Goal: Transaction & Acquisition: Book appointment/travel/reservation

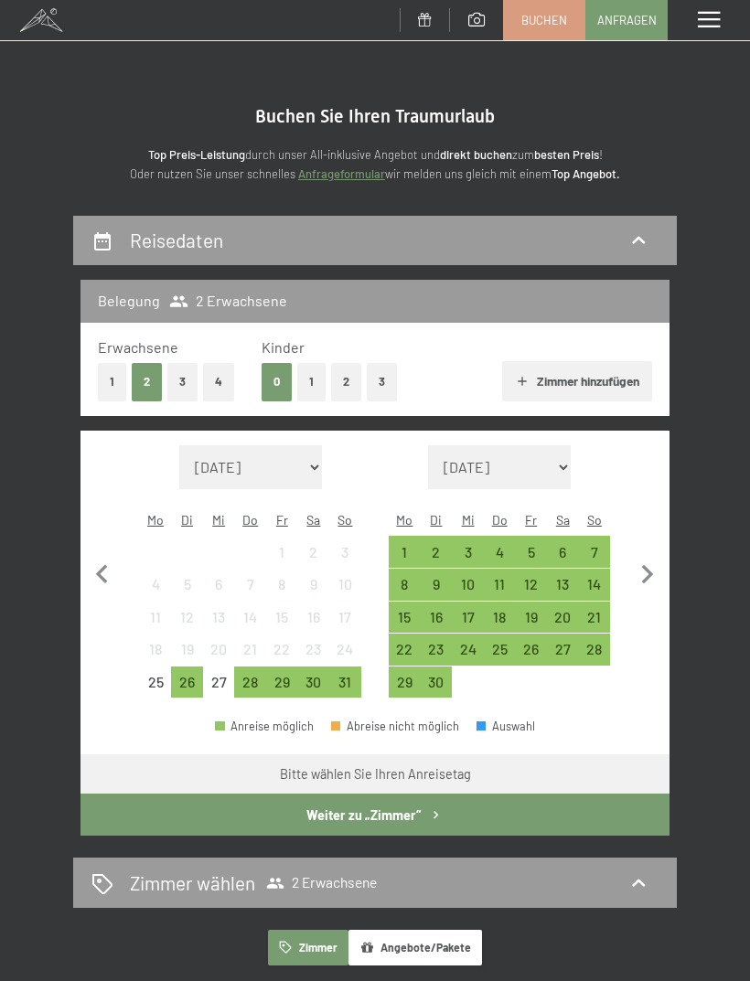
click at [651, 567] on icon "button" at bounding box center [647, 575] width 38 height 38
select select "2025-09-01"
select select "2025-10-01"
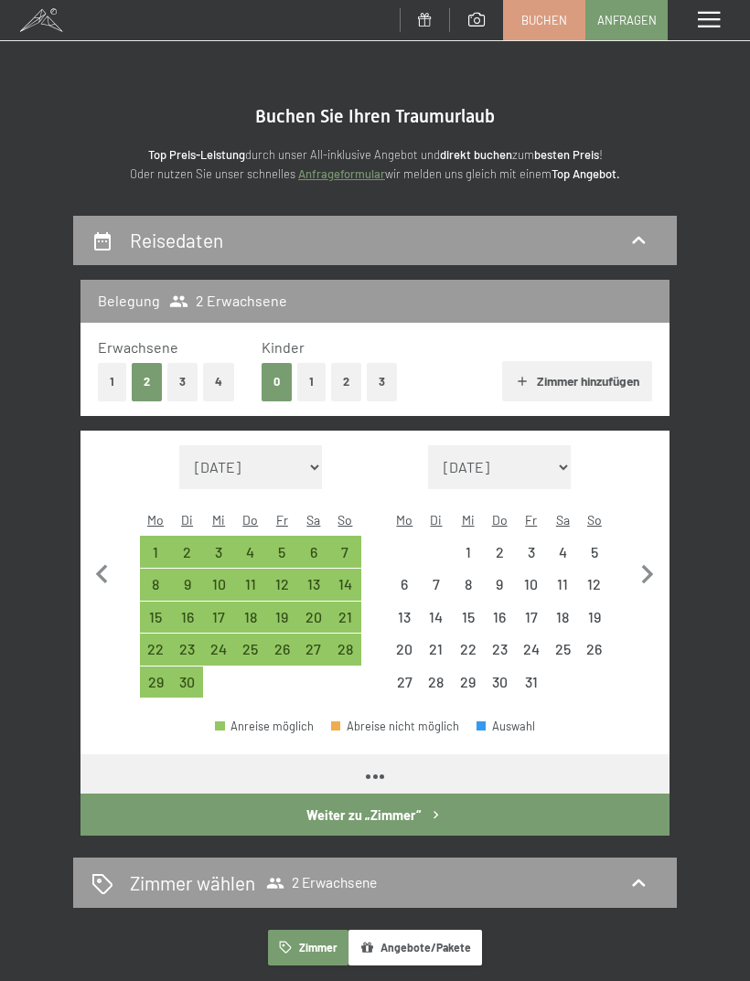
select select "2025-09-01"
select select "2025-10-01"
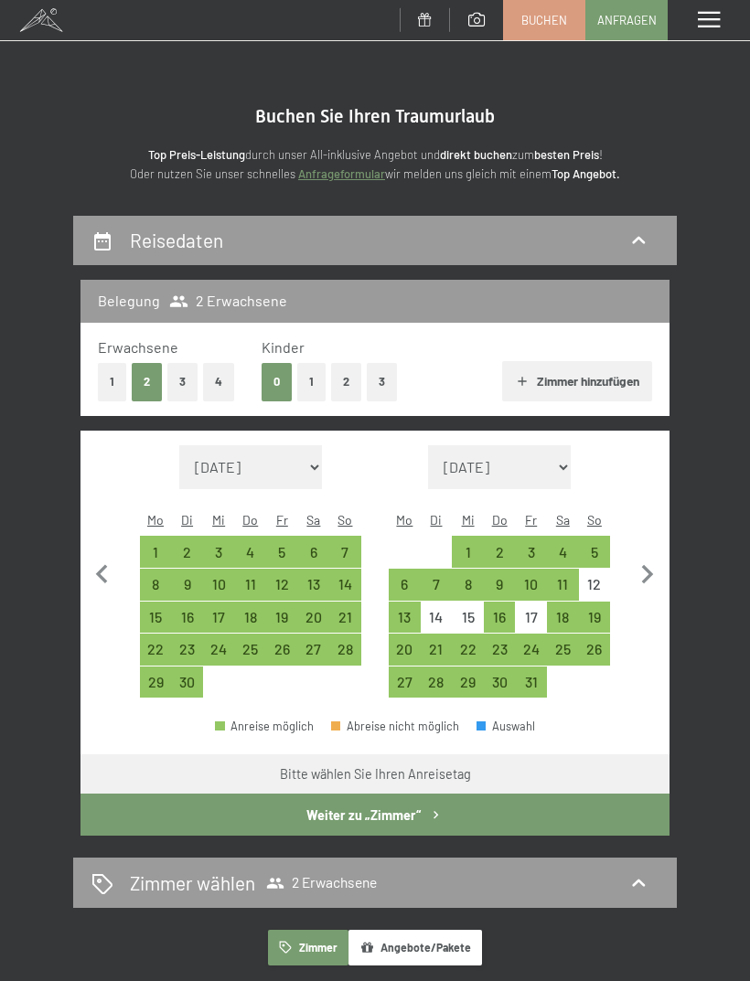
click at [650, 565] on icon "button" at bounding box center [648, 574] width 12 height 19
select select "2025-10-01"
select select "2025-11-01"
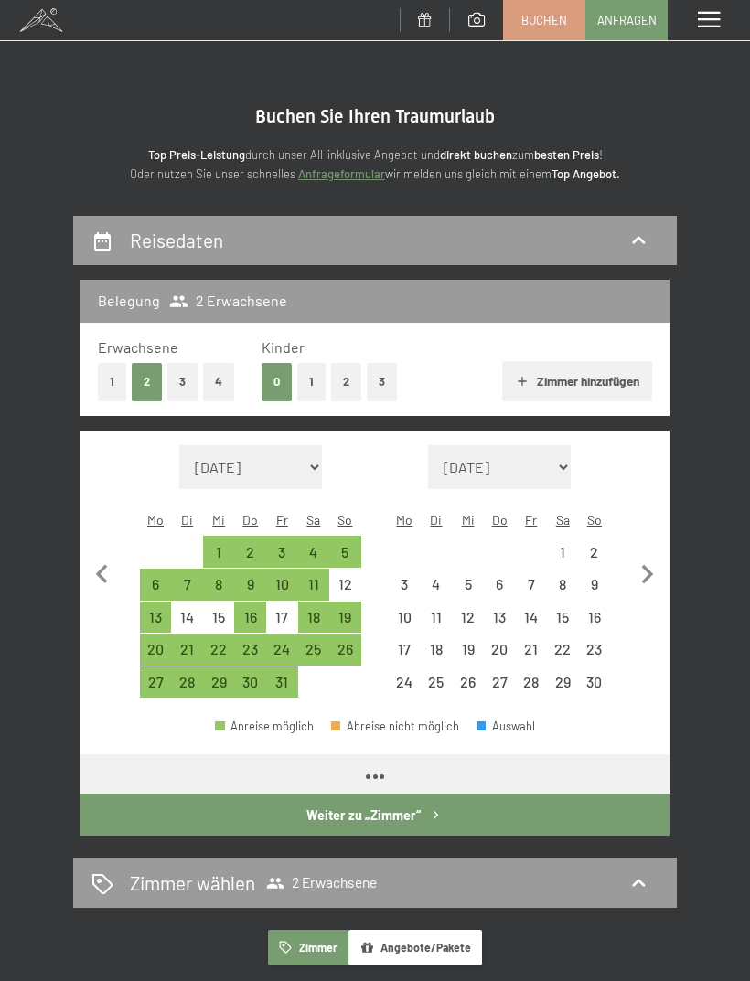
select select "2025-10-01"
select select "2025-11-01"
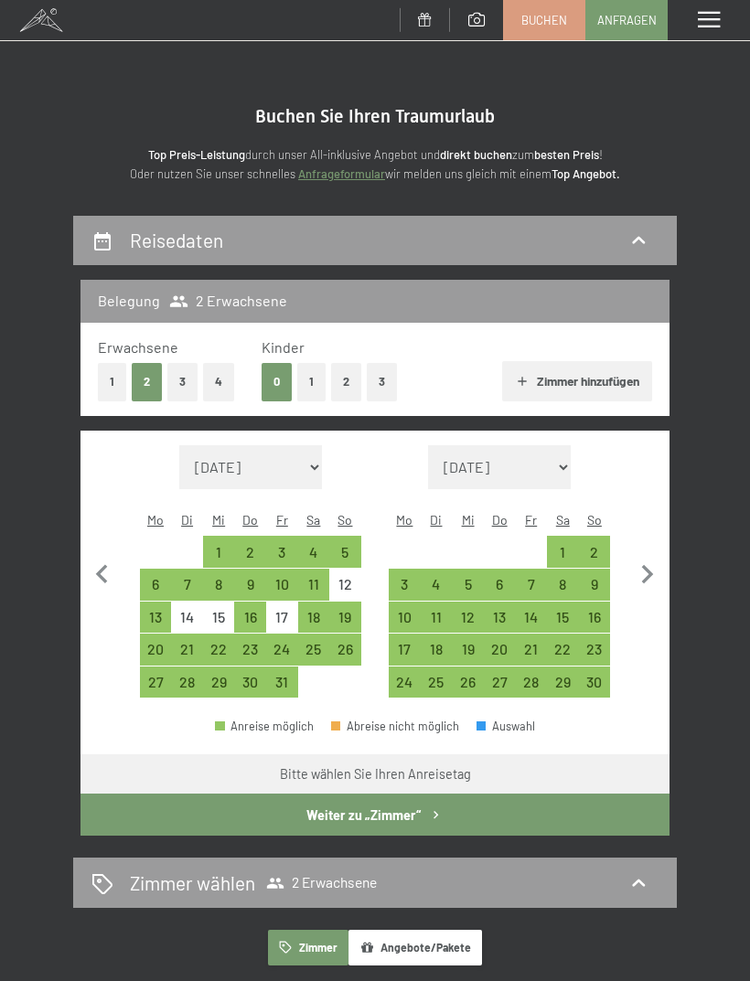
click at [577, 602] on div "15" at bounding box center [563, 618] width 32 height 32
select select "2025-10-01"
select select "2025-11-01"
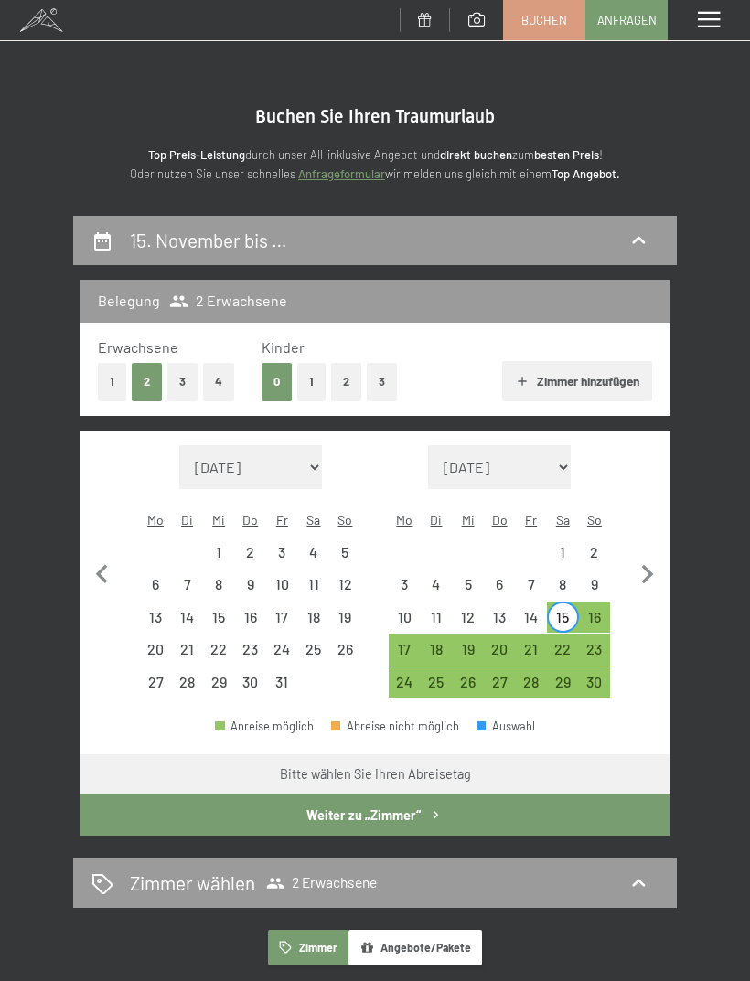
click at [605, 610] on div "16" at bounding box center [595, 624] width 28 height 28
select select "2025-10-01"
select select "2025-11-01"
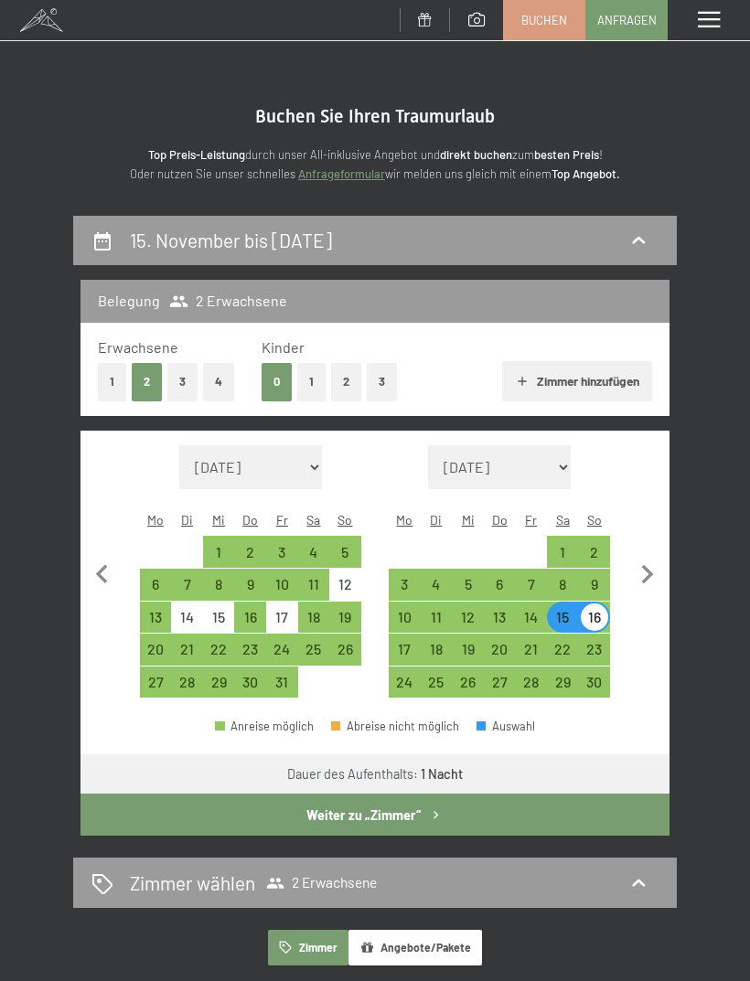
click at [573, 577] on div "8" at bounding box center [563, 591] width 28 height 28
select select "2025-10-01"
select select "2025-11-01"
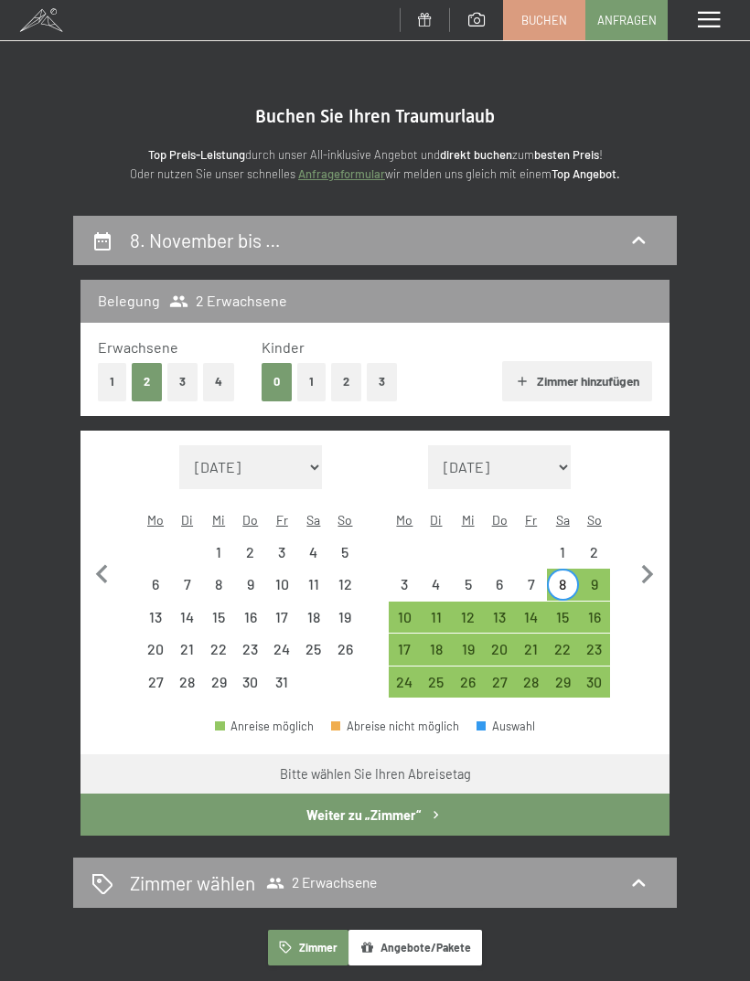
click at [601, 577] on div "9" at bounding box center [595, 591] width 28 height 28
select select "2025-10-01"
select select "2025-11-01"
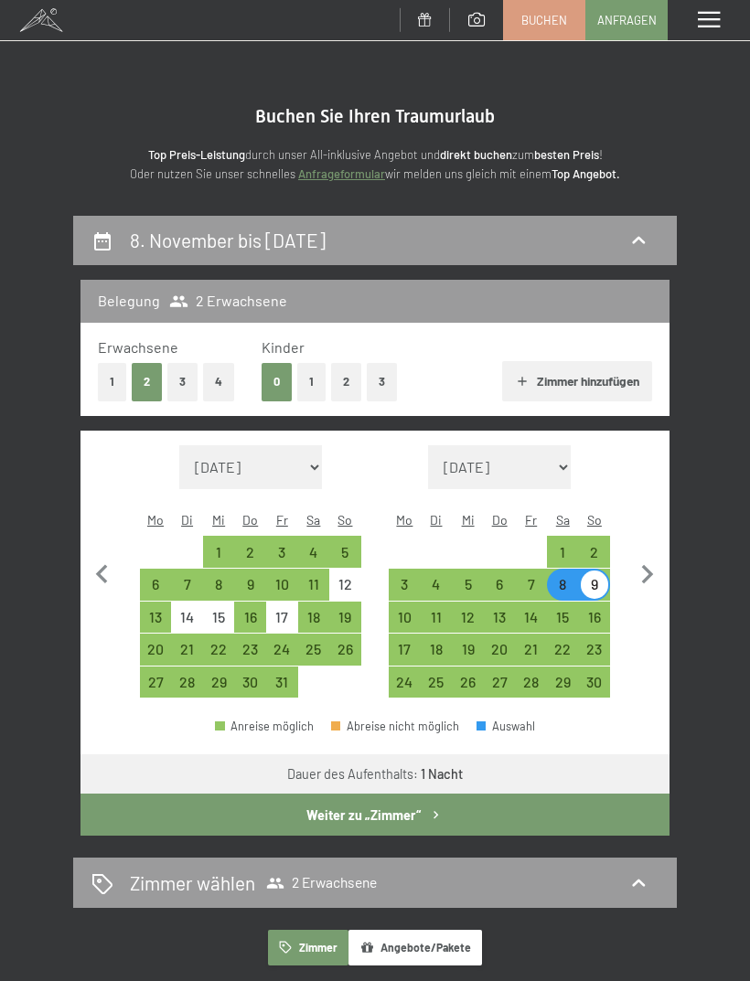
click at [530, 794] on button "Weiter zu „Zimmer“" at bounding box center [374, 815] width 589 height 42
select select "2025-10-01"
select select "2025-11-01"
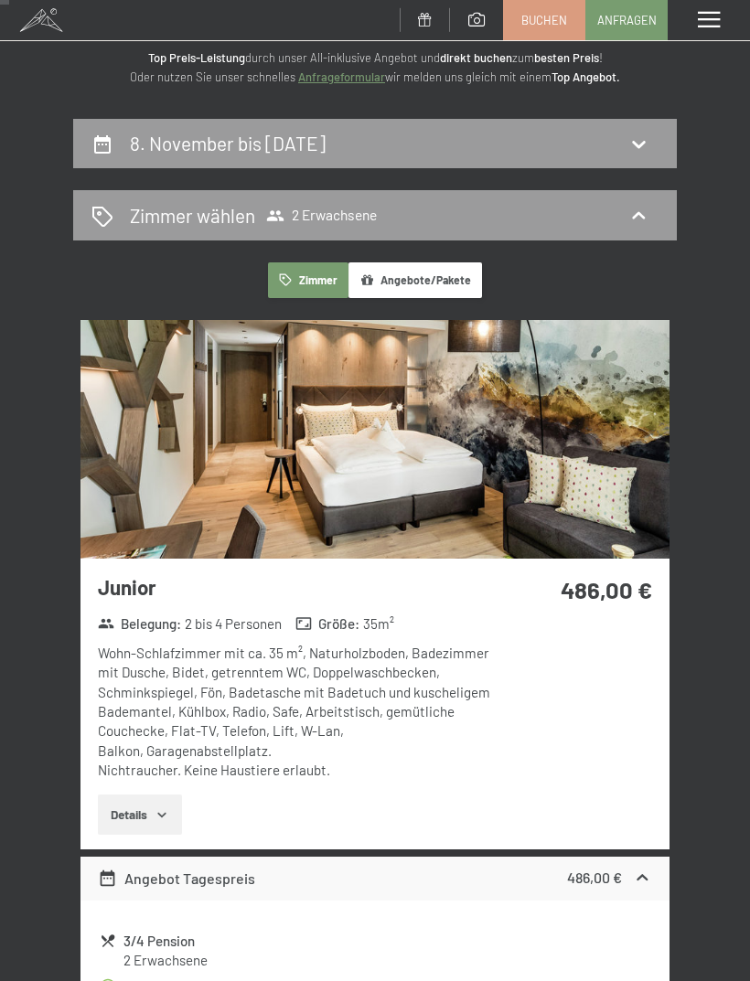
scroll to position [93, 0]
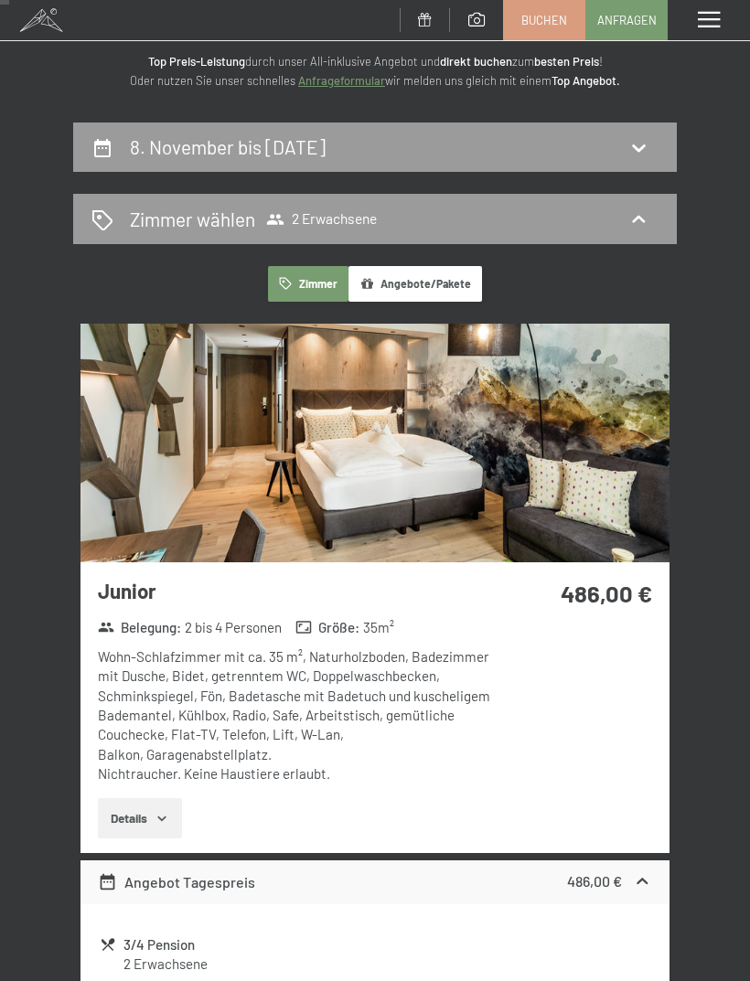
click at [160, 811] on icon "button" at bounding box center [162, 818] width 15 height 15
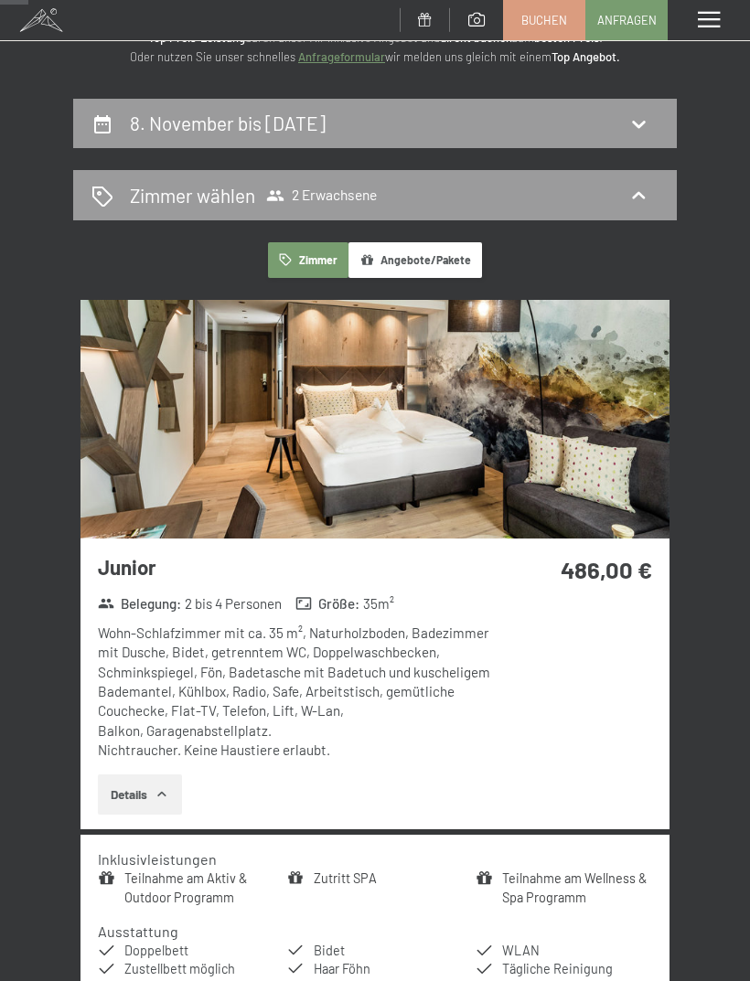
scroll to position [0, 0]
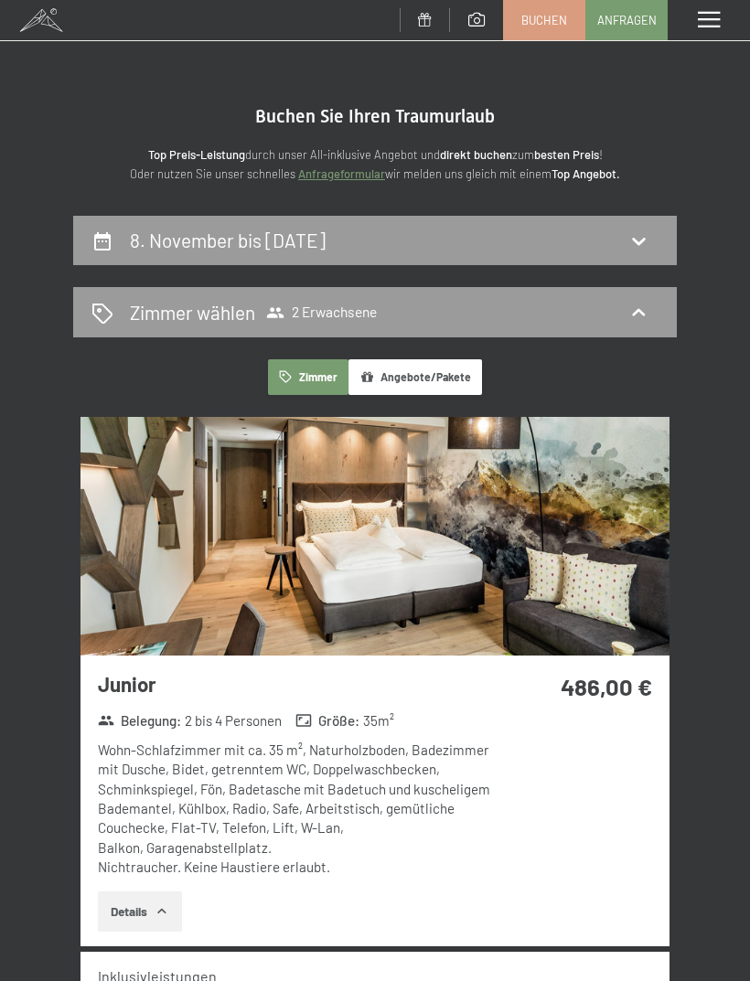
click at [553, 20] on span "Buchen" at bounding box center [544, 20] width 46 height 16
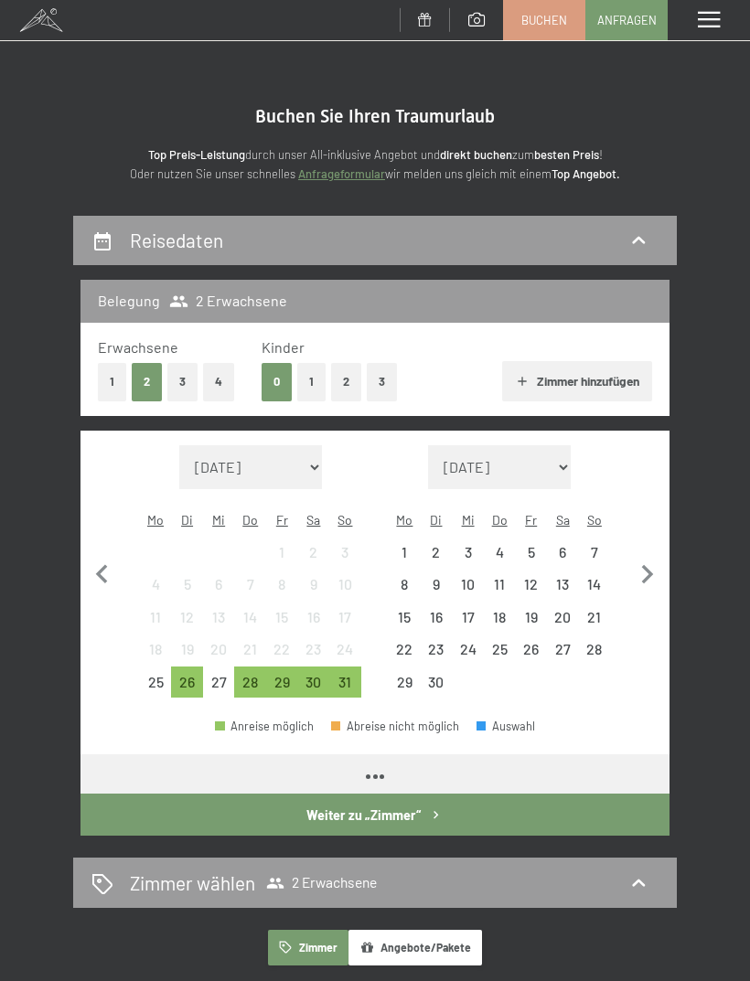
click at [659, 573] on icon "button" at bounding box center [647, 575] width 38 height 38
select select "2025-09-01"
select select "2025-10-01"
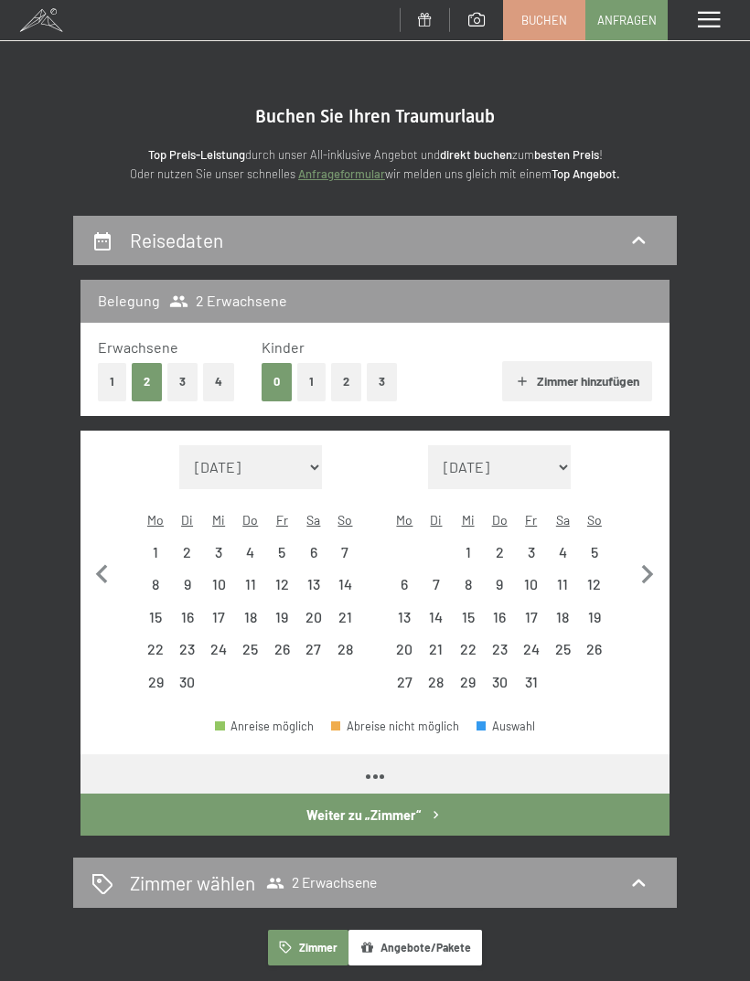
click at [649, 565] on icon "button" at bounding box center [648, 574] width 12 height 19
select select "2025-10-01"
select select "2025-11-01"
select select "2025-10-01"
select select "2025-11-01"
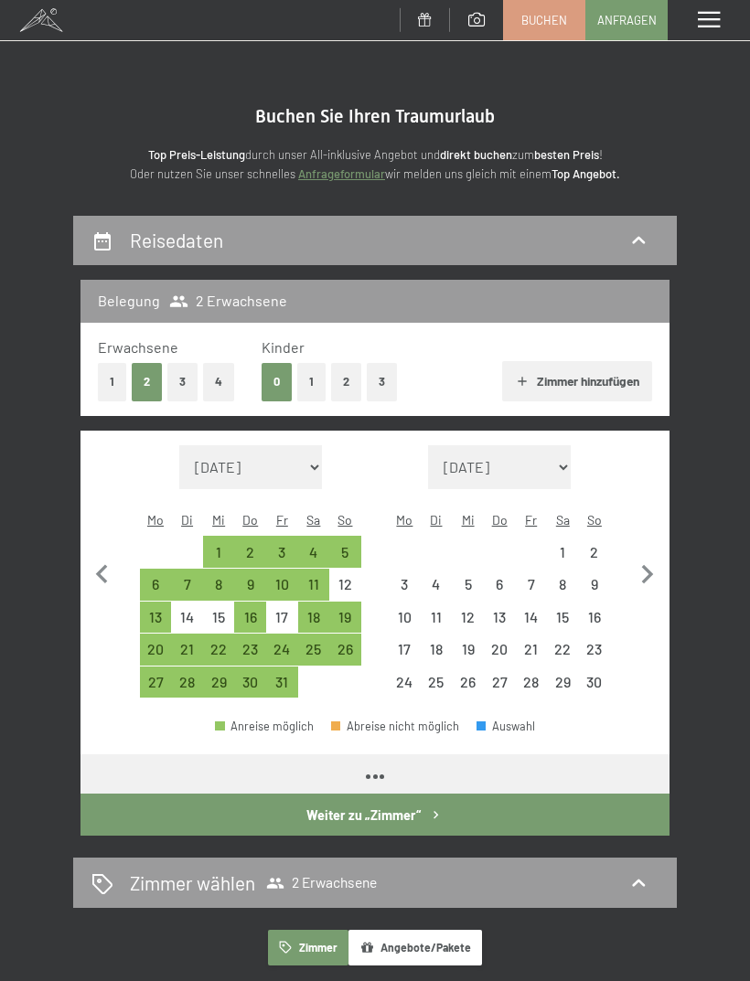
select select "2025-10-01"
select select "2025-11-01"
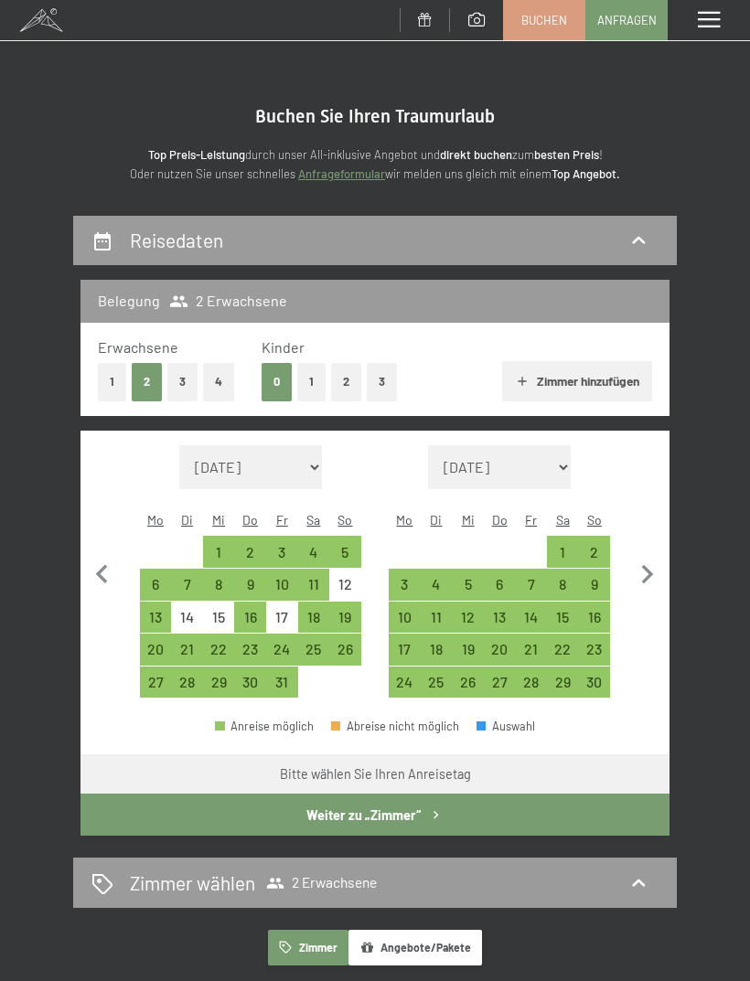
click at [568, 610] on div "15" at bounding box center [563, 624] width 28 height 28
select select "2025-10-01"
select select "2025-11-01"
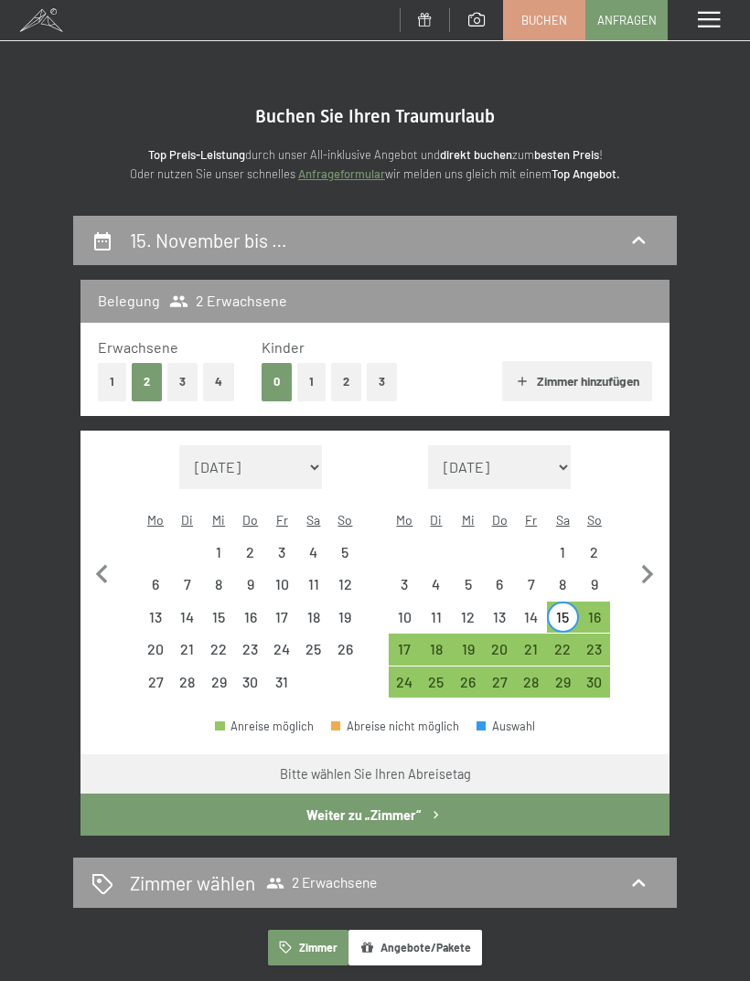
click at [605, 610] on div "16" at bounding box center [595, 624] width 28 height 28
select select "2025-10-01"
select select "2025-11-01"
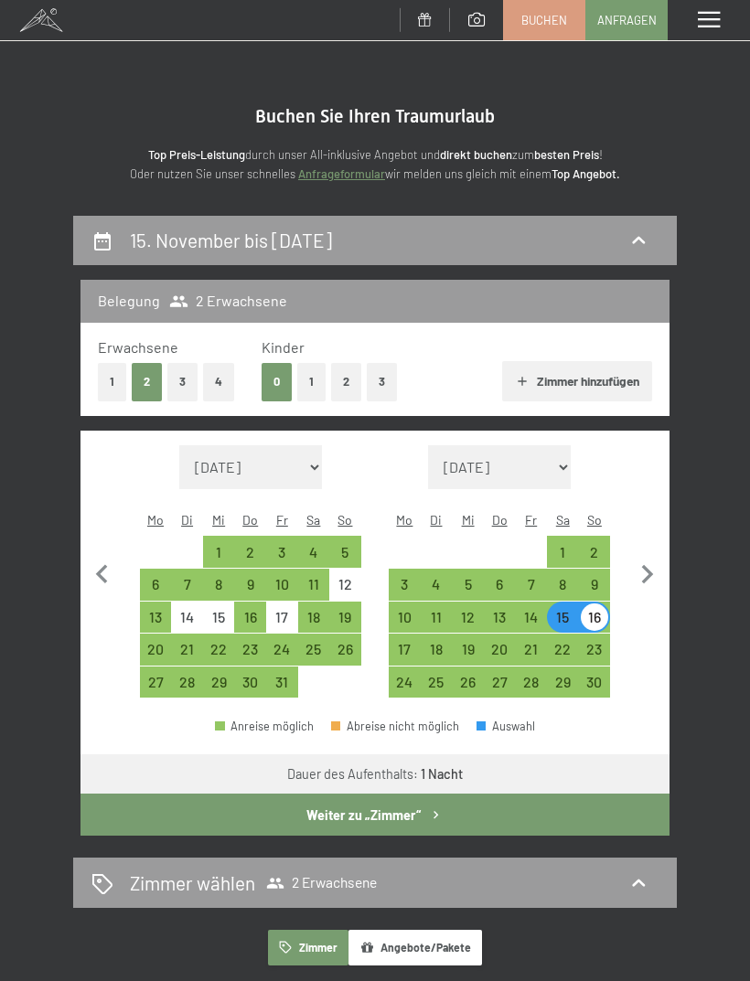
click at [548, 795] on button "Weiter zu „Zimmer“" at bounding box center [374, 815] width 589 height 42
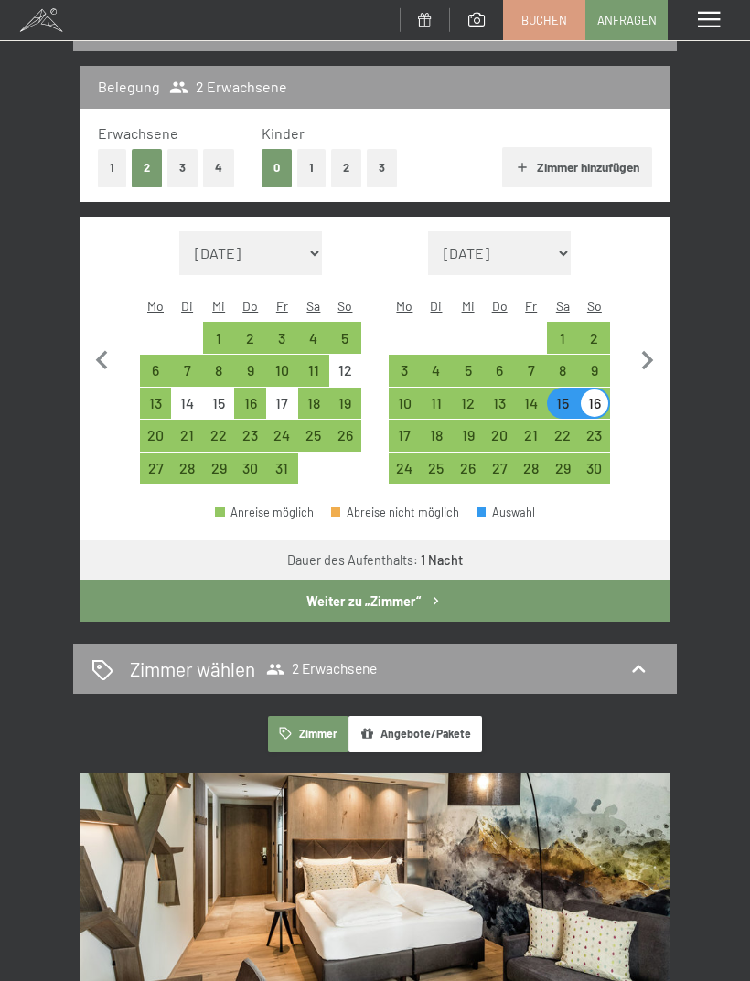
select select "2025-10-01"
select select "2025-11-01"
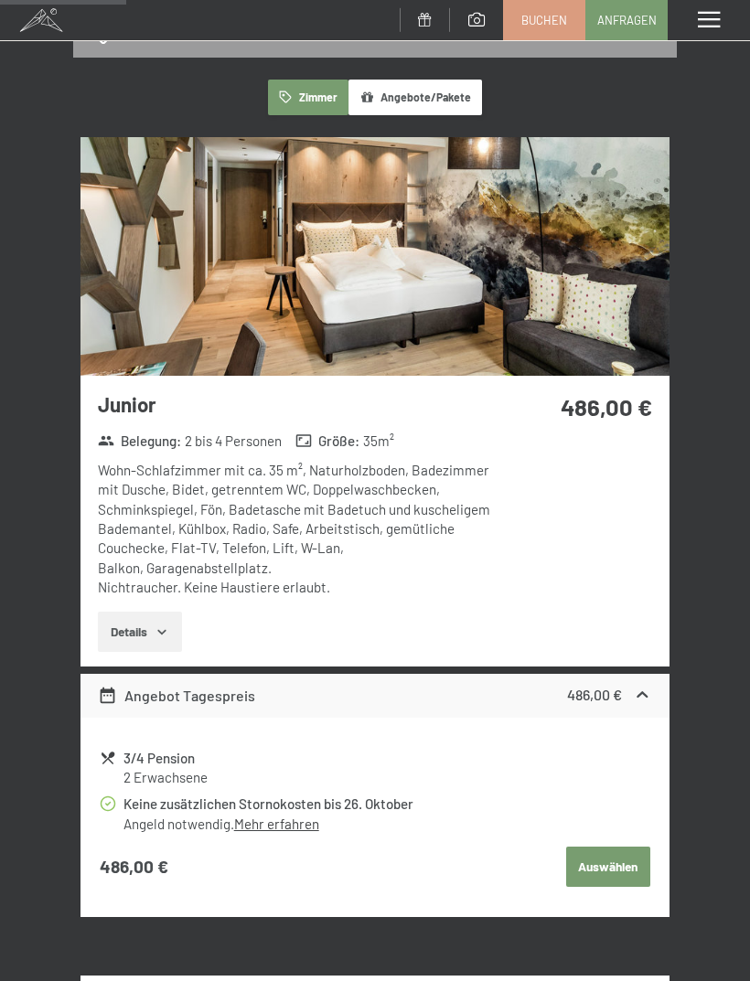
scroll to position [279, 0]
click at [150, 623] on button "Details" at bounding box center [139, 633] width 83 height 40
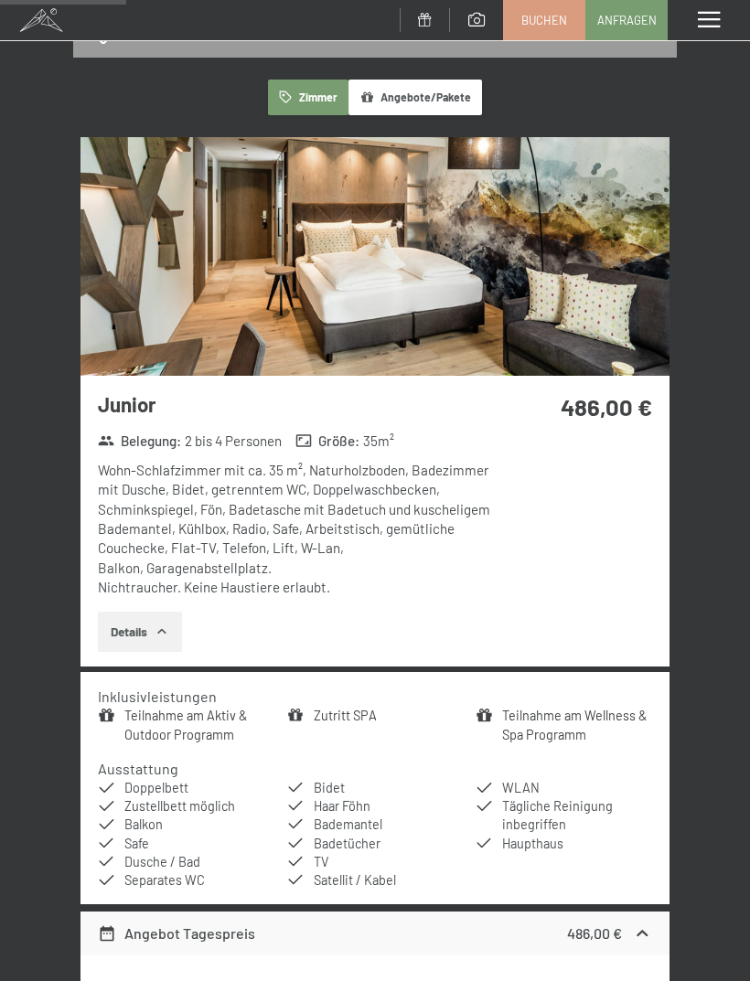
click at [145, 622] on button "Details" at bounding box center [139, 632] width 83 height 40
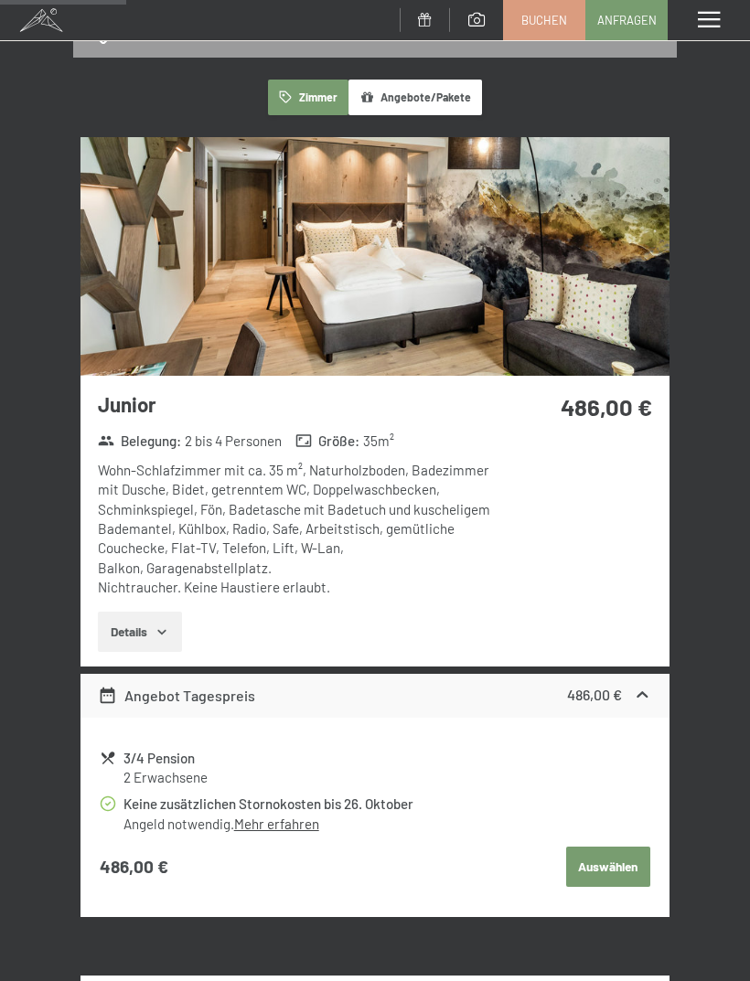
click at [712, 15] on span at bounding box center [709, 20] width 22 height 16
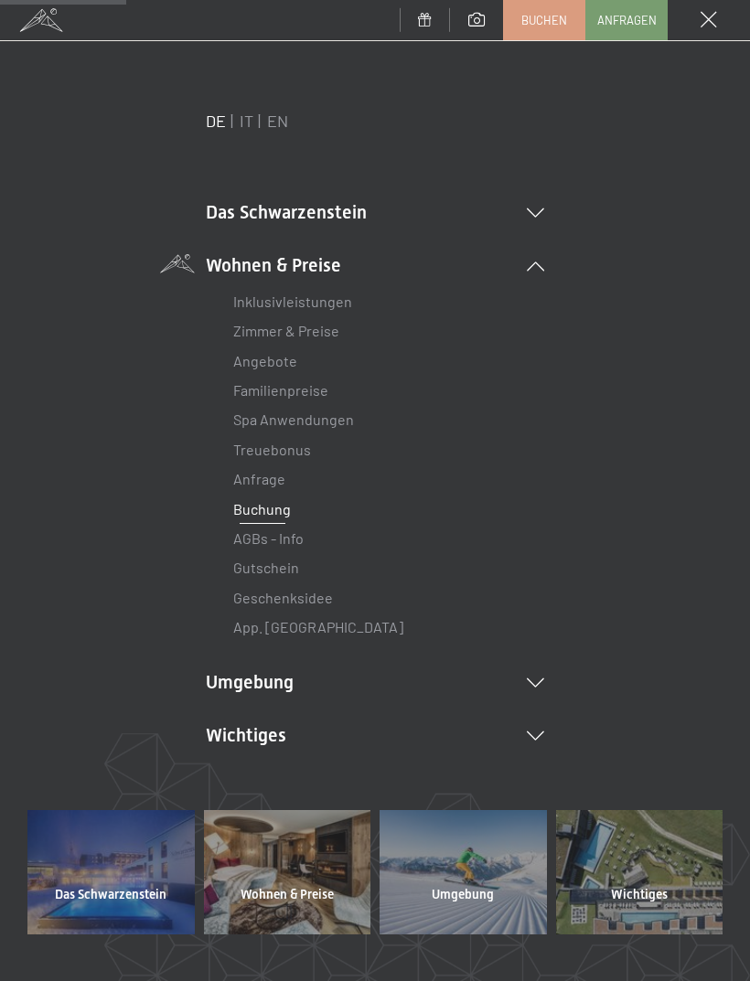
click at [704, 12] on span at bounding box center [709, 20] width 16 height 16
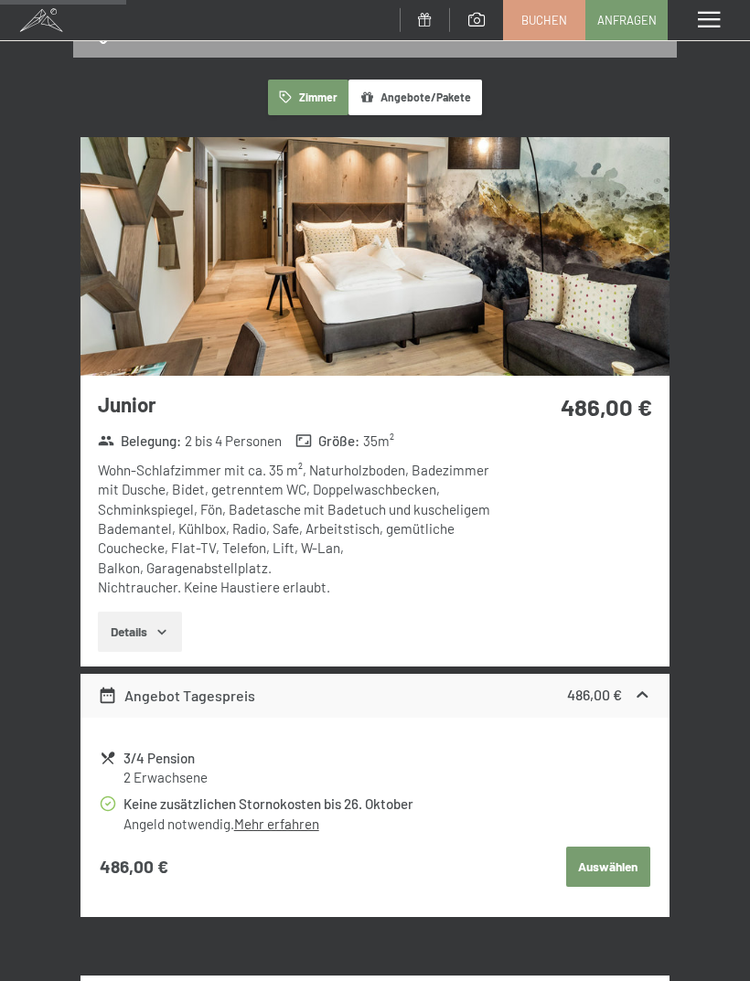
click at [562, 21] on span "Buchen" at bounding box center [544, 20] width 46 height 16
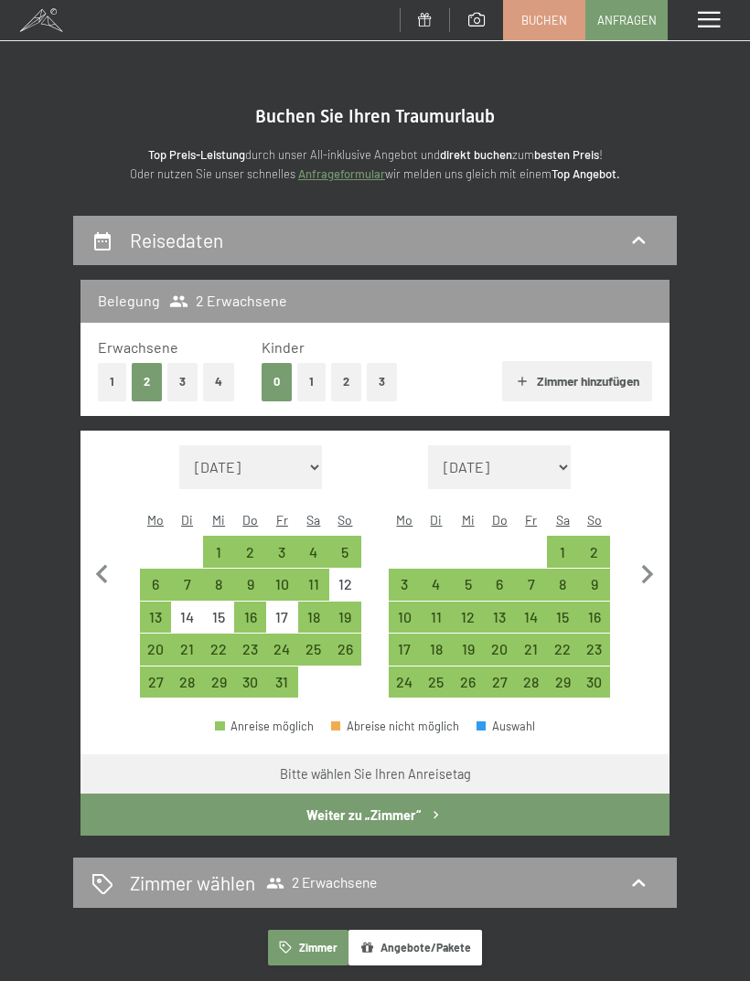
select select "[DATE]"
click at [567, 642] on div "22" at bounding box center [563, 656] width 28 height 28
select select "2025-10-01"
select select "2025-11-01"
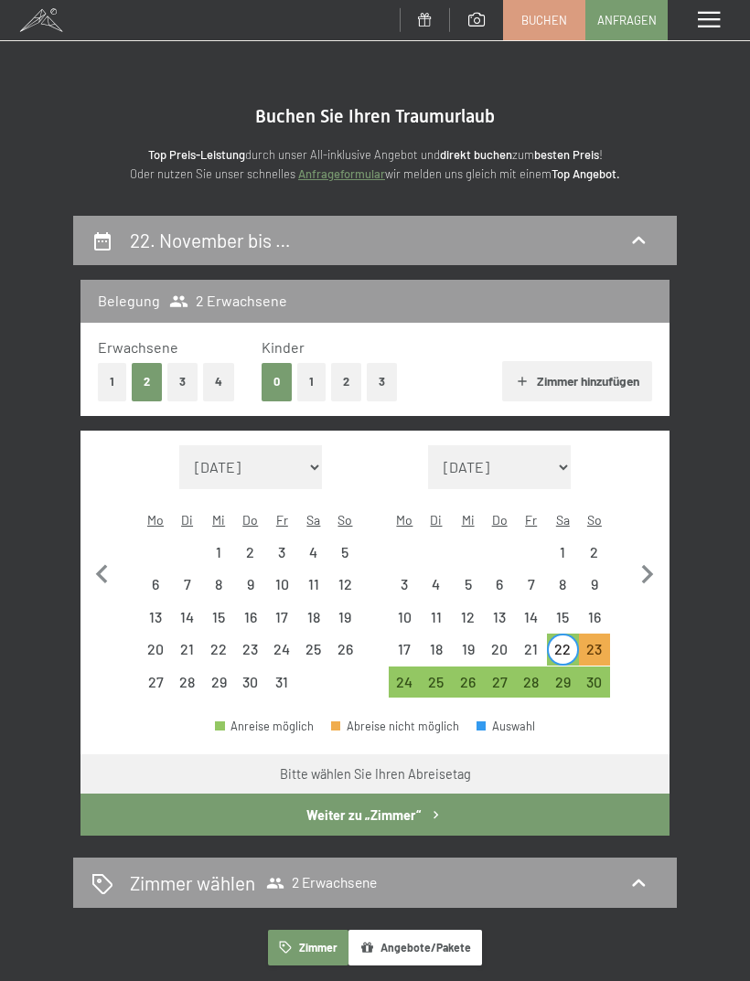
click at [610, 634] on div "23" at bounding box center [595, 650] width 32 height 32
select select "2025-10-01"
select select "2025-11-01"
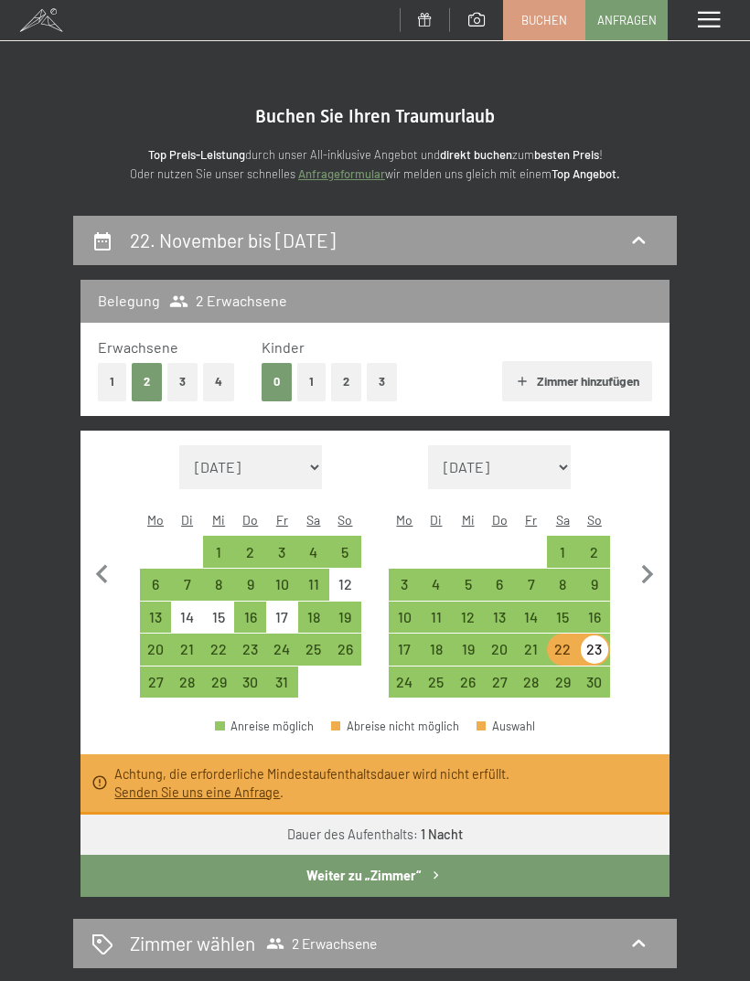
click at [579, 605] on div "16" at bounding box center [595, 618] width 32 height 32
select select "2025-10-01"
select select "2025-11-01"
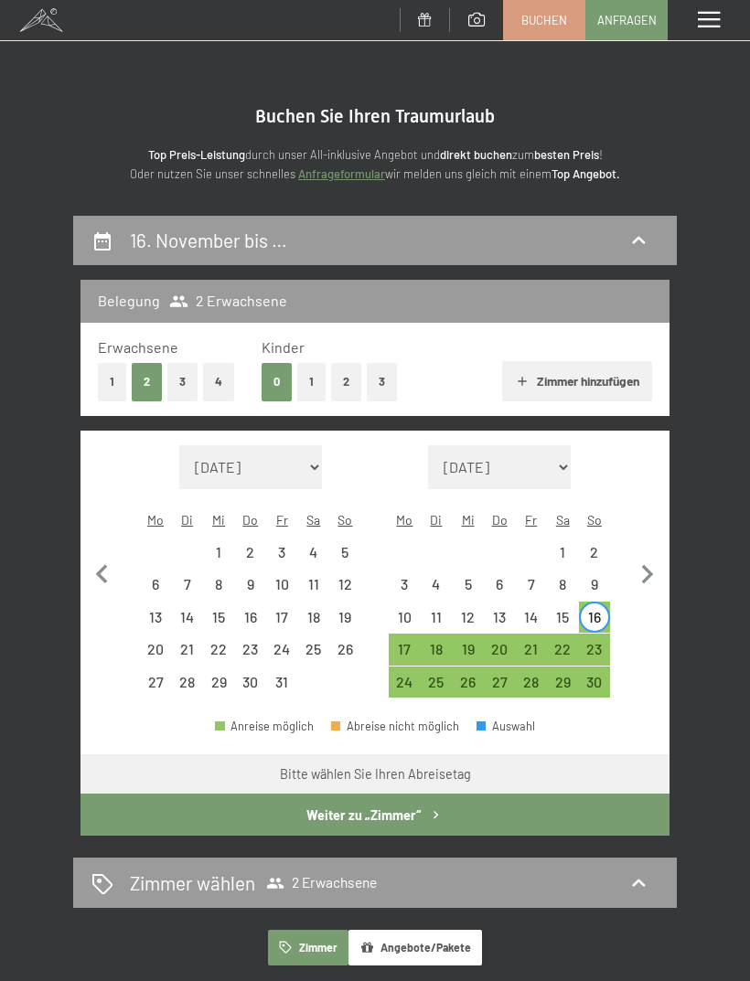
click at [560, 610] on div "15" at bounding box center [563, 624] width 28 height 28
select select "2025-10-01"
select select "2025-11-01"
click at [609, 602] on div "16" at bounding box center [595, 618] width 32 height 32
select select "2025-10-01"
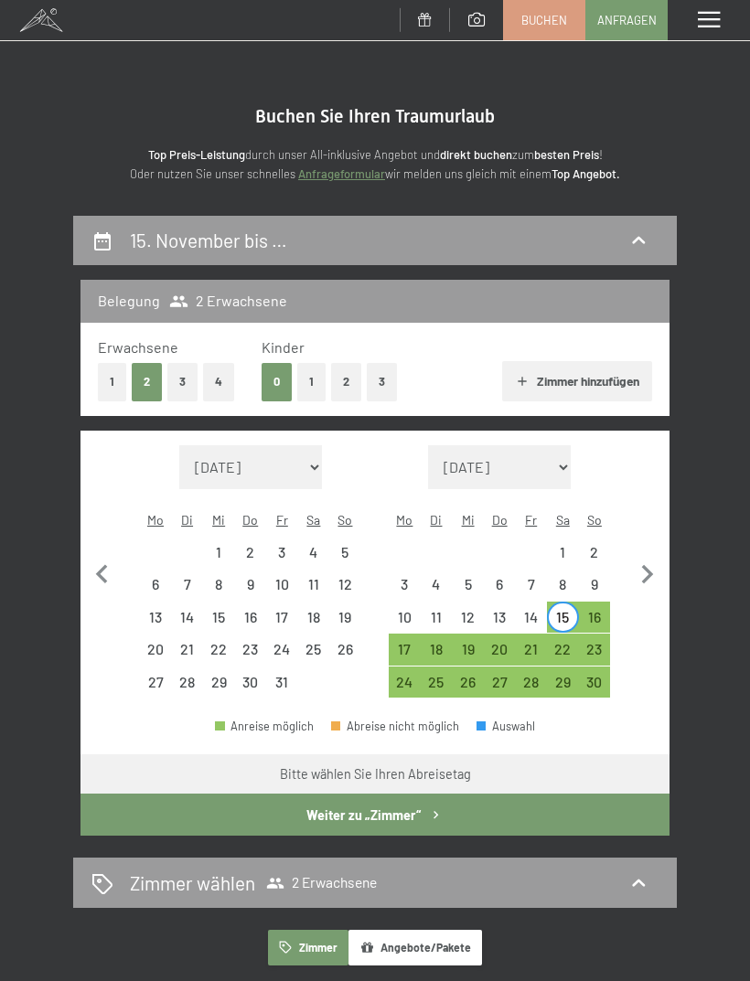
select select "2025-11-01"
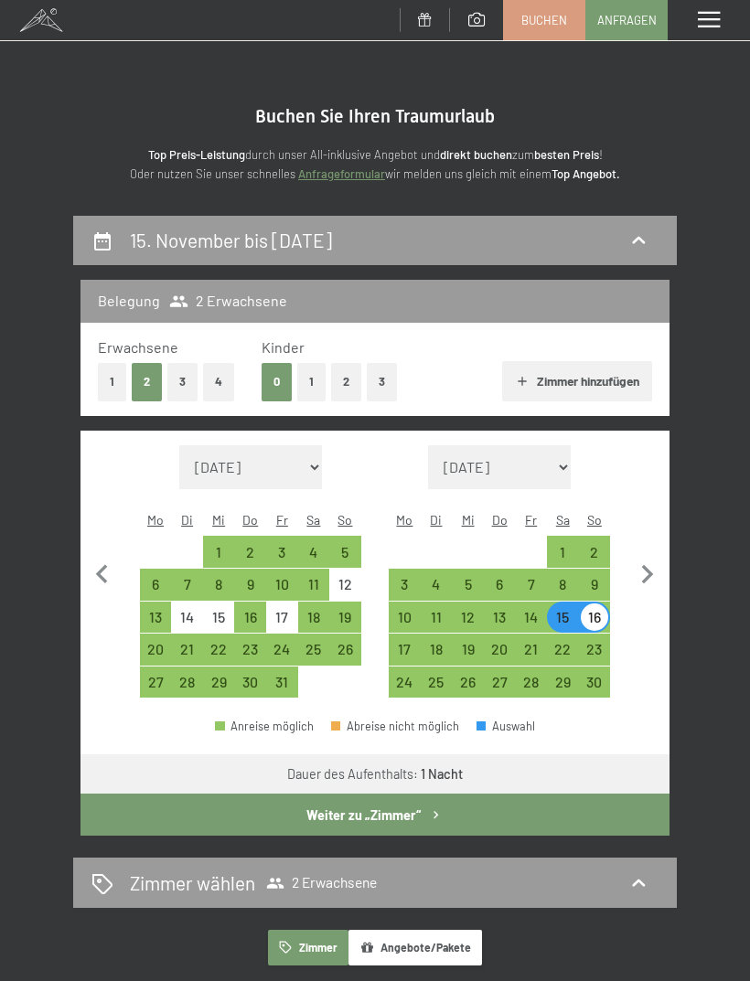
click at [524, 796] on button "Weiter zu „Zimmer“" at bounding box center [374, 815] width 589 height 42
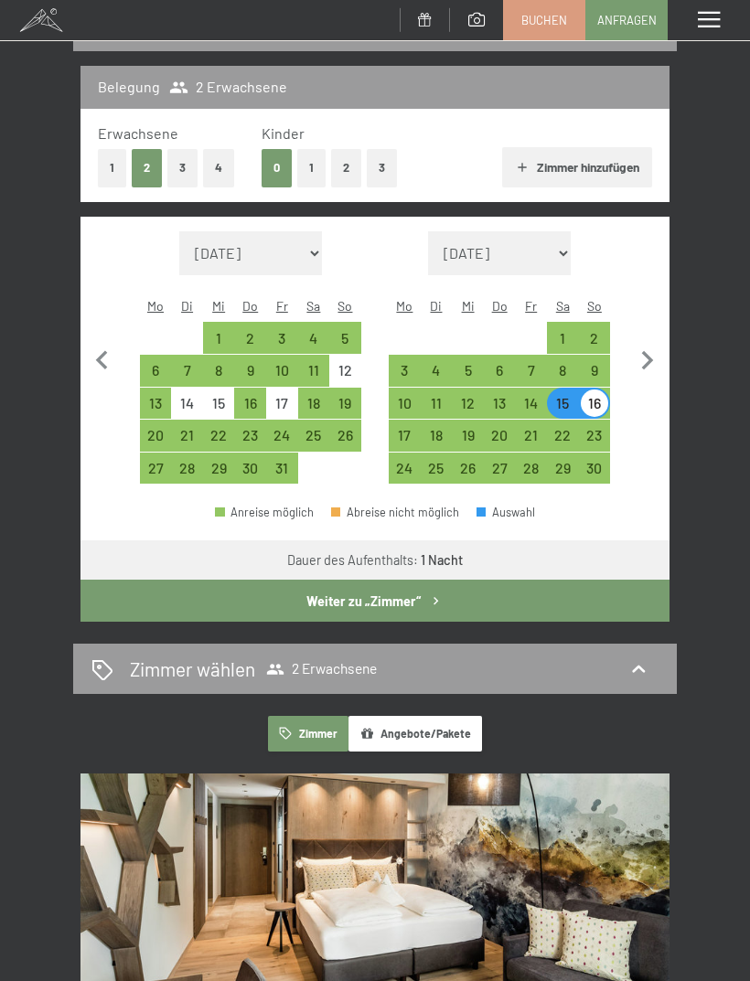
select select "2025-10-01"
select select "2025-11-01"
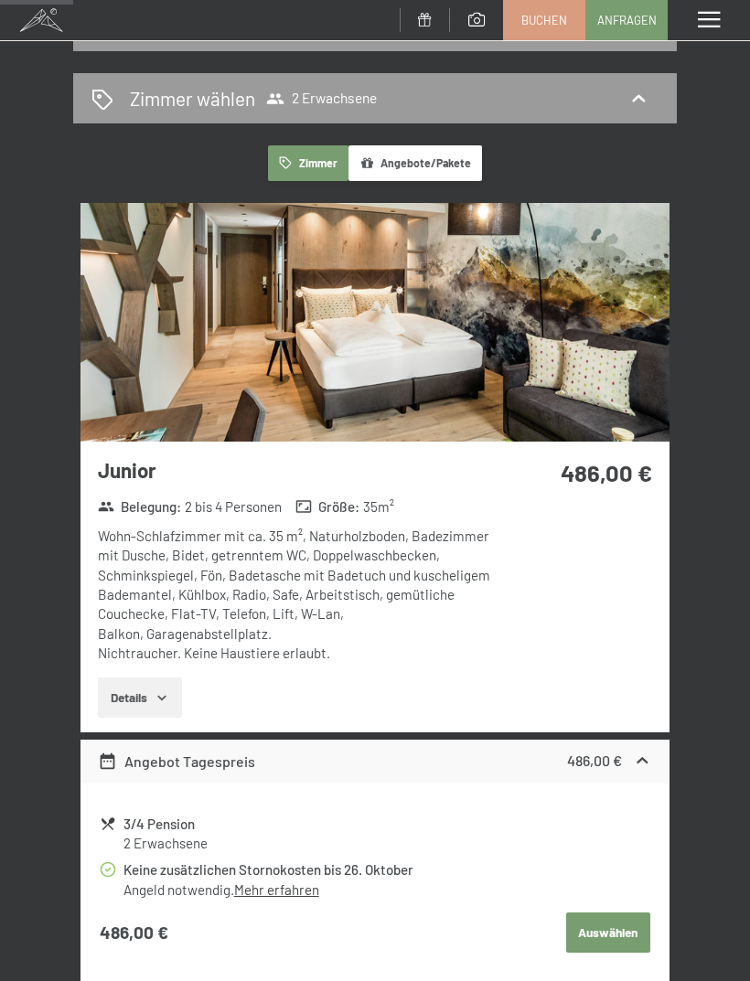
click at [173, 700] on button "Details" at bounding box center [139, 698] width 83 height 40
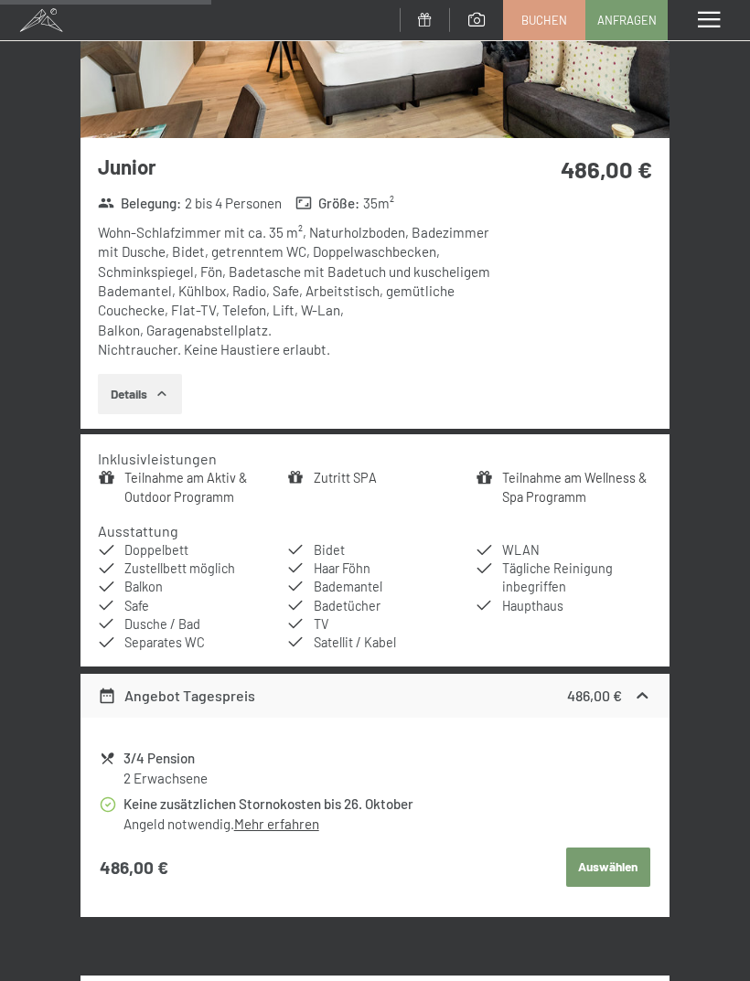
click at [617, 857] on button "Auswählen" at bounding box center [608, 868] width 84 height 40
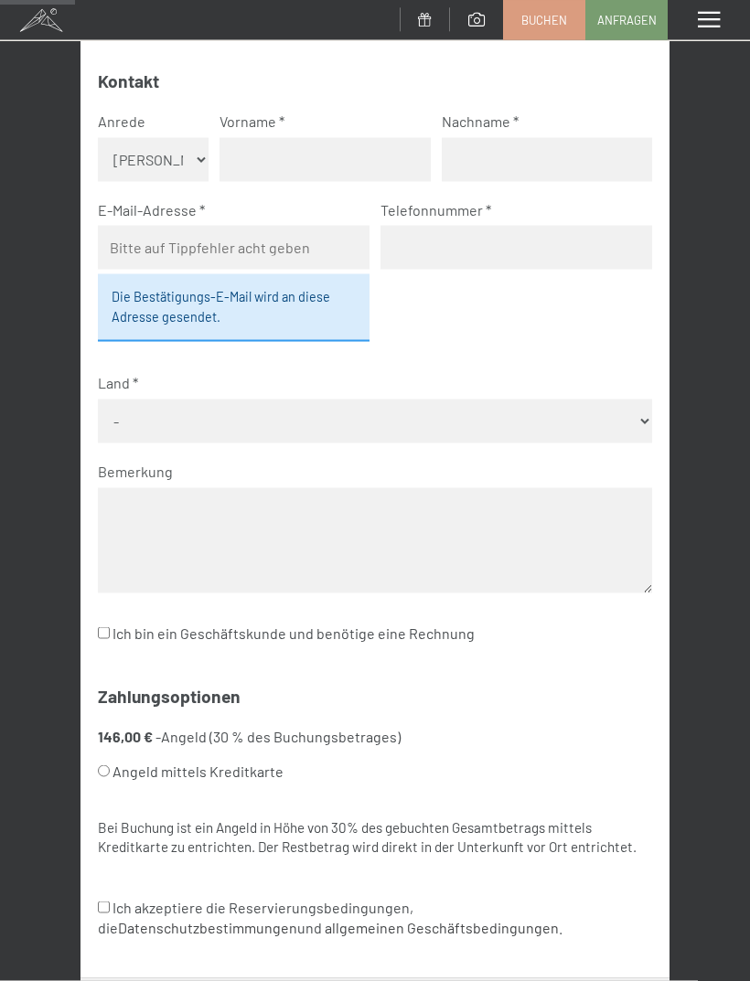
scroll to position [0, 0]
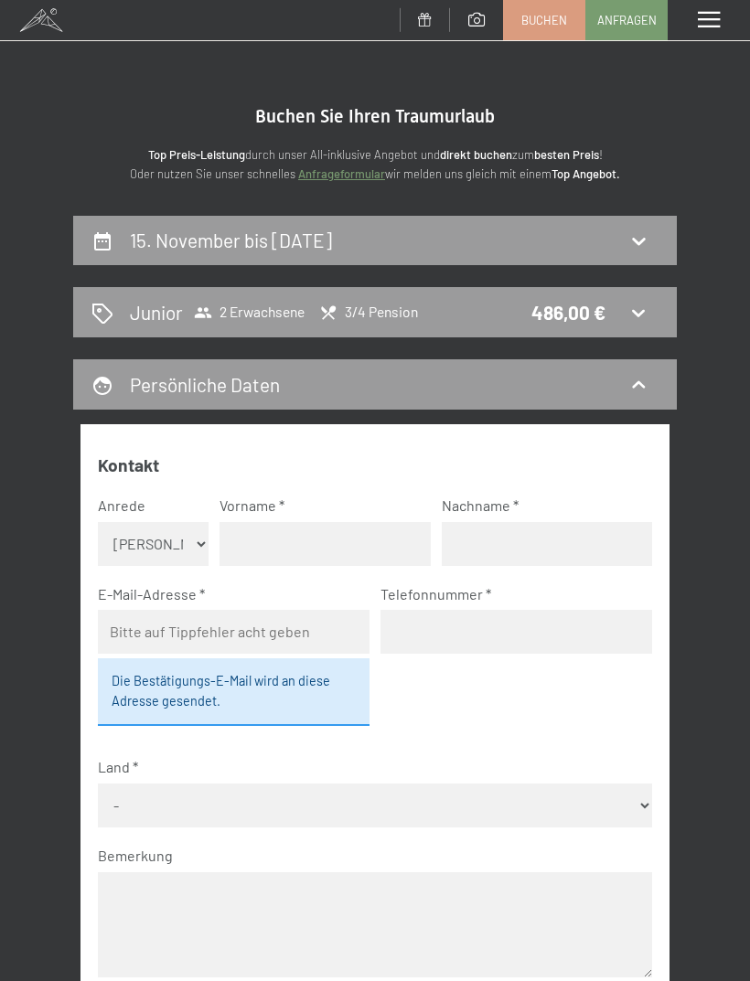
click at [643, 314] on icon at bounding box center [638, 313] width 22 height 22
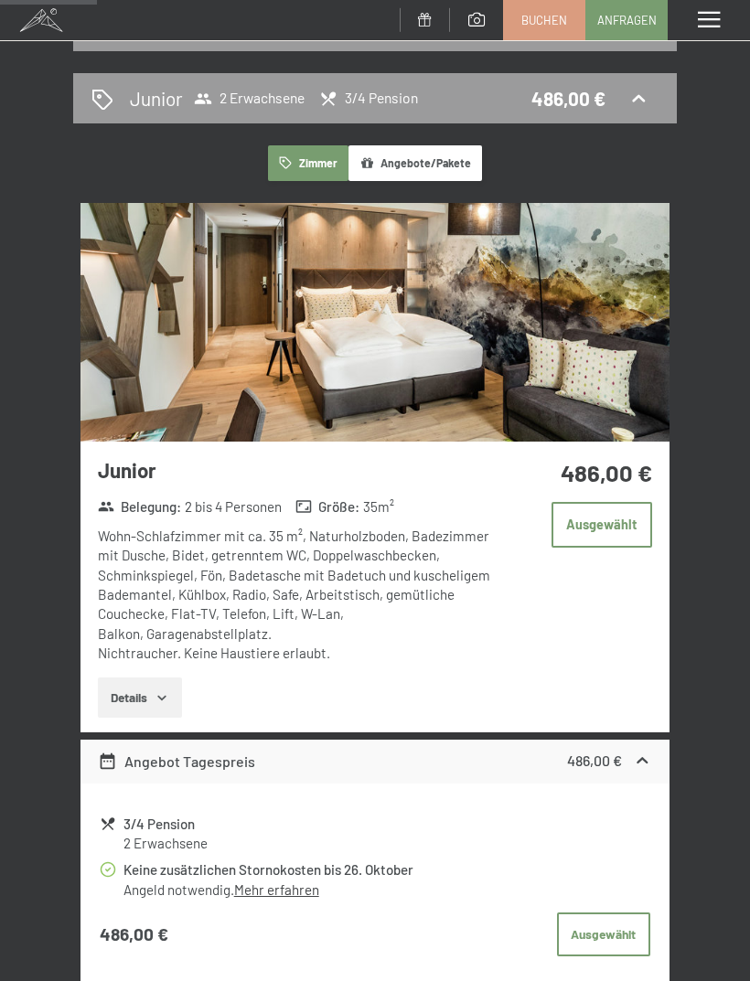
click at [699, 12] on span at bounding box center [709, 20] width 22 height 16
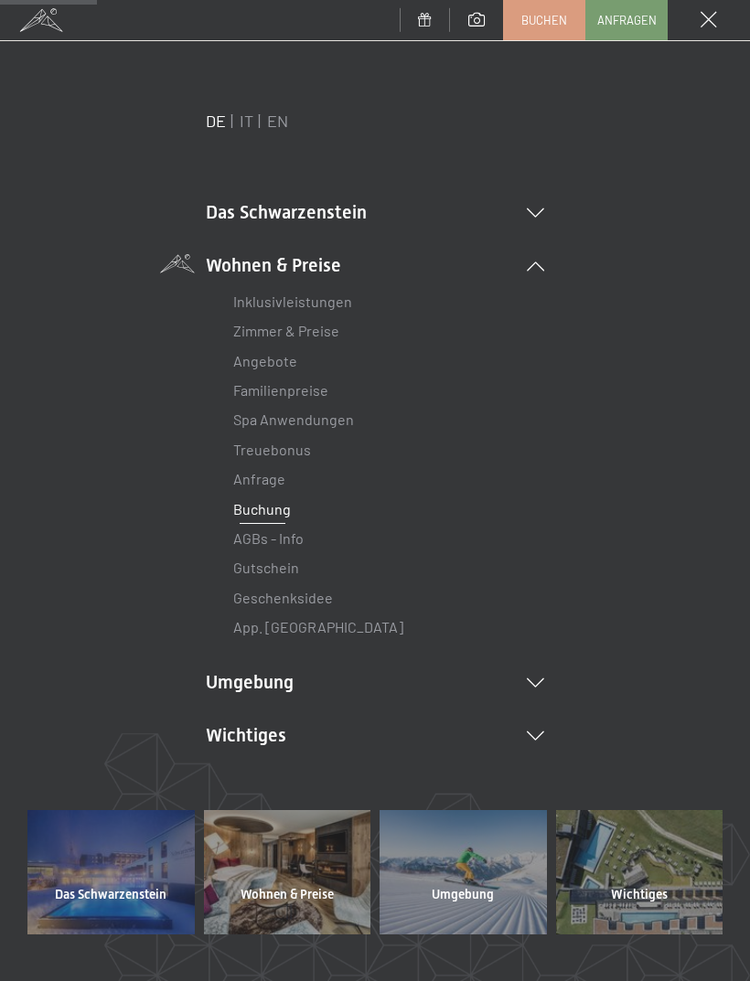
click at [336, 306] on link "Inklusivleistungen" at bounding box center [292, 301] width 119 height 17
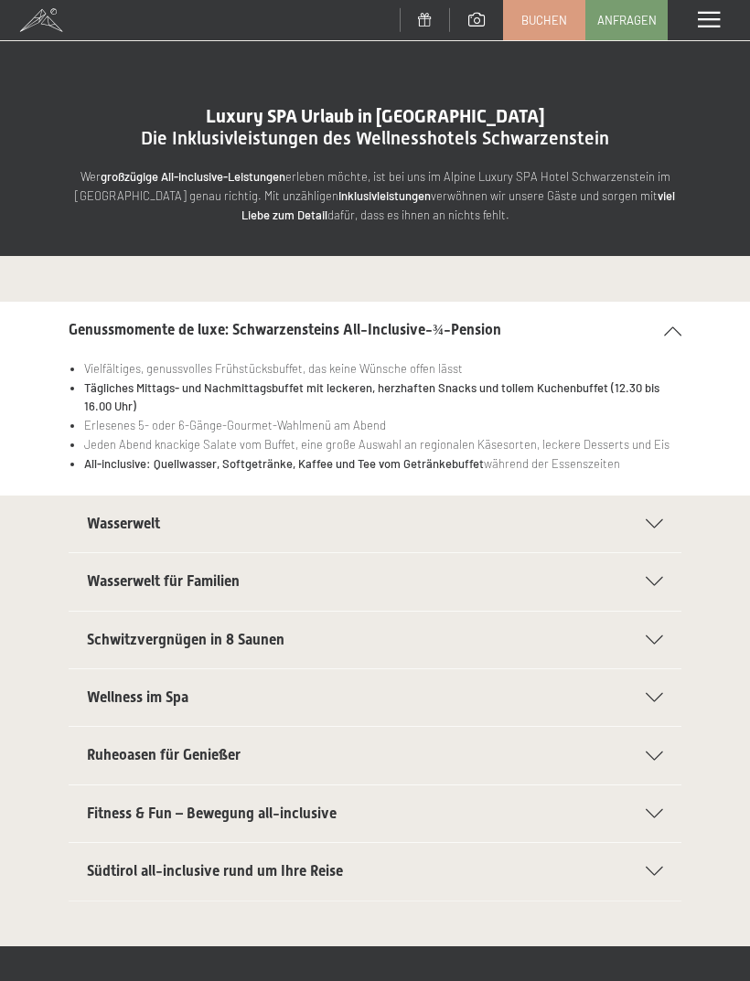
click at [691, 29] on div "Menü" at bounding box center [709, 20] width 82 height 40
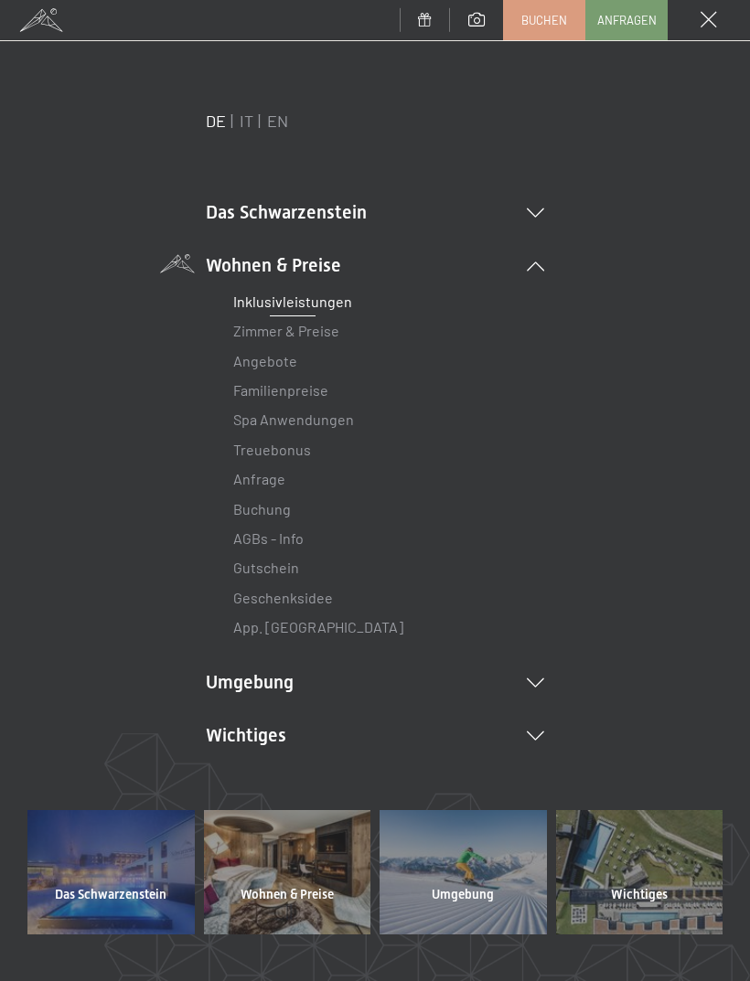
click at [536, 220] on li "Das Schwarzenstein Neuheiten im Schwarzenstein Ihre Gastgeber Premium Spa Gourm…" at bounding box center [375, 212] width 338 height 26
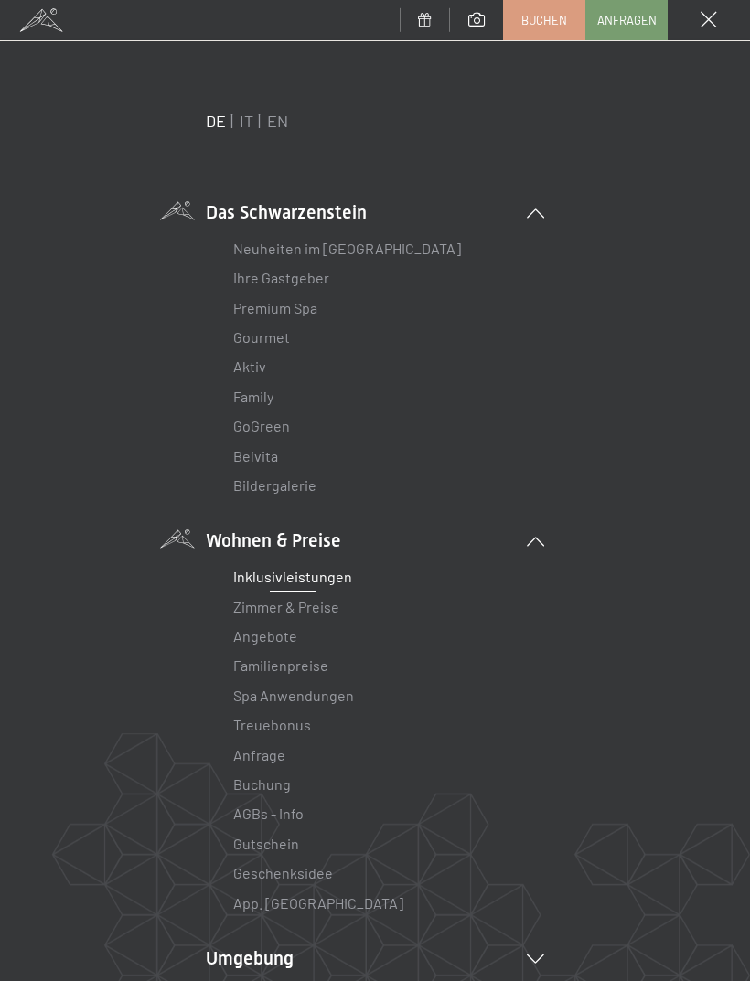
click at [302, 485] on link "Bildergalerie" at bounding box center [274, 485] width 83 height 17
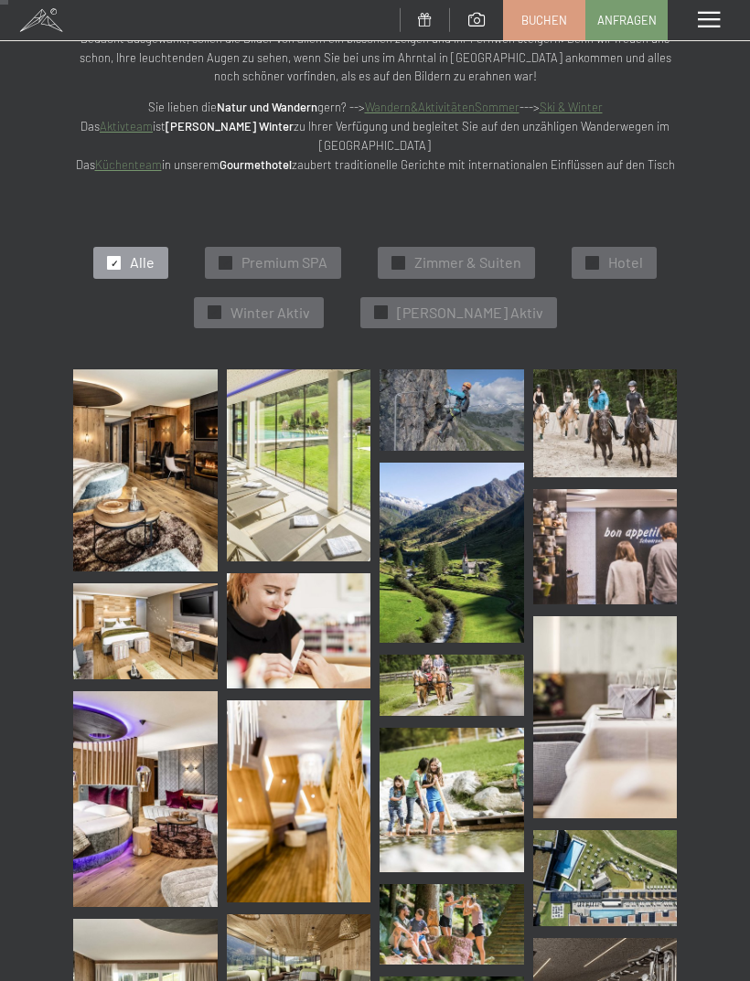
click at [178, 501] on img at bounding box center [145, 471] width 145 height 202
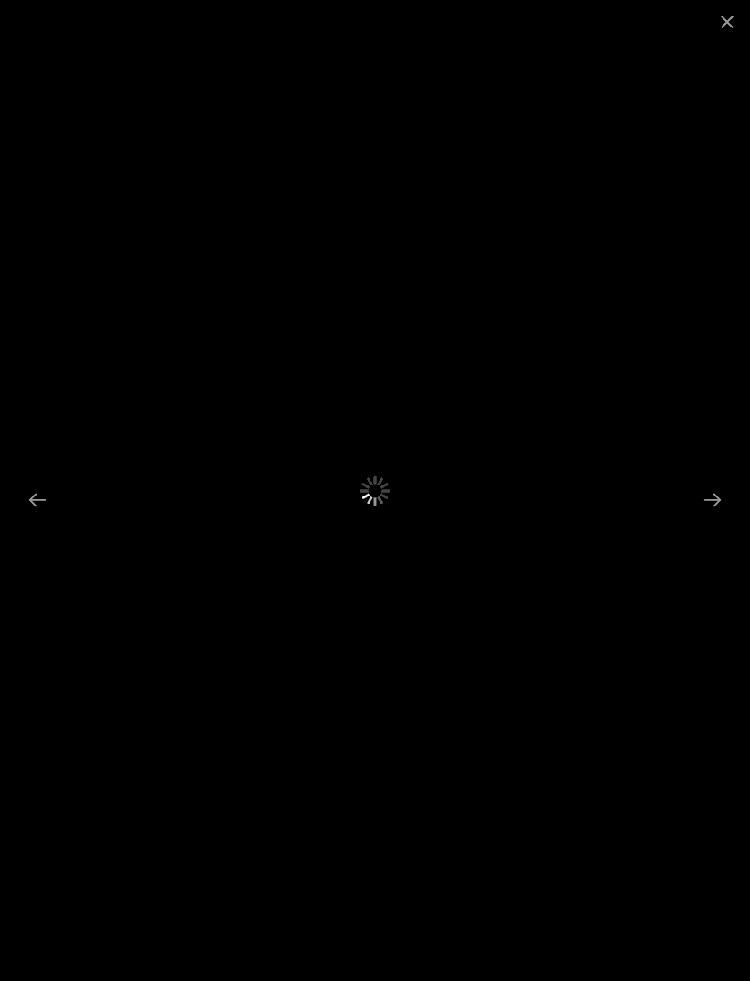
click at [713, 29] on button "Close gallery" at bounding box center [727, 21] width 46 height 43
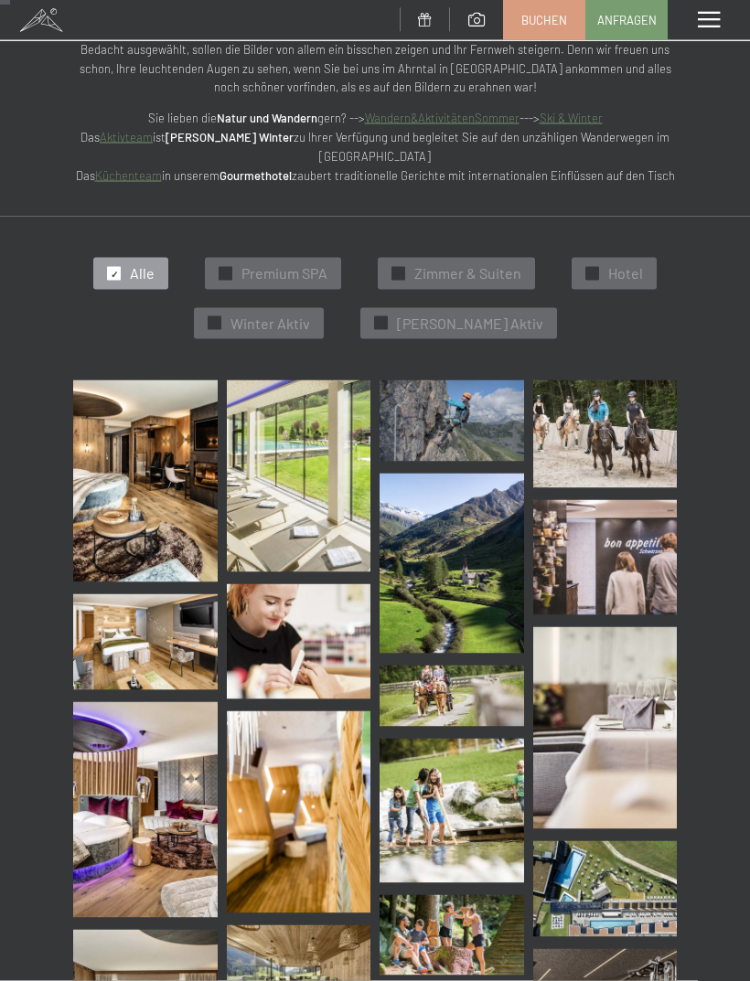
scroll to position [147, 0]
click at [706, 23] on span at bounding box center [709, 20] width 22 height 16
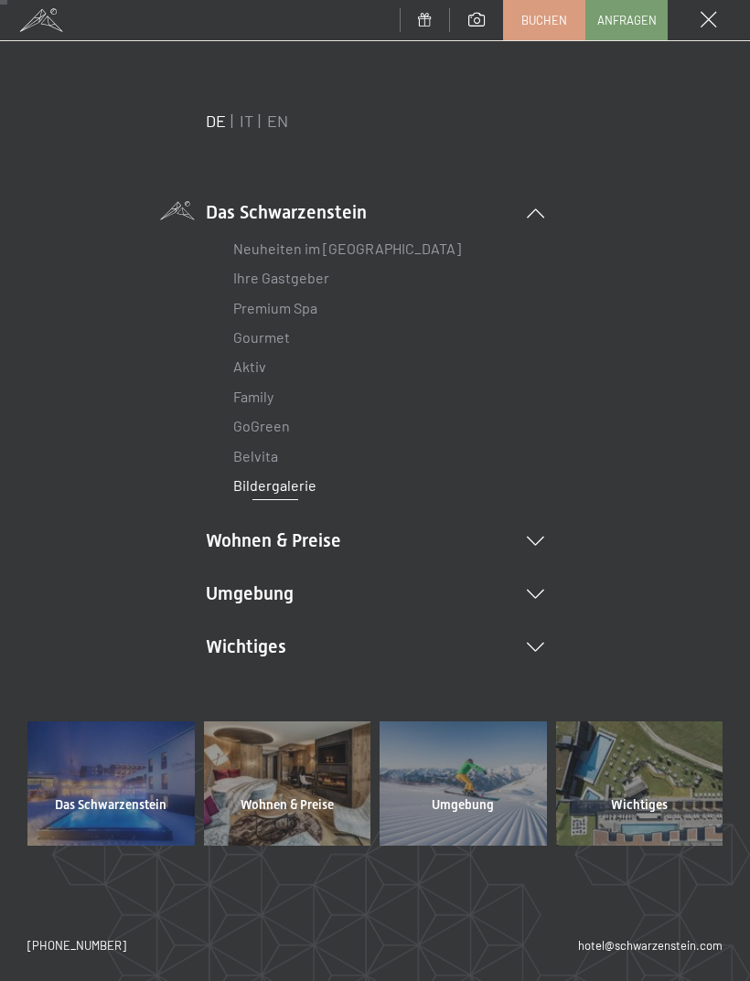
click at [712, 26] on span at bounding box center [709, 20] width 16 height 16
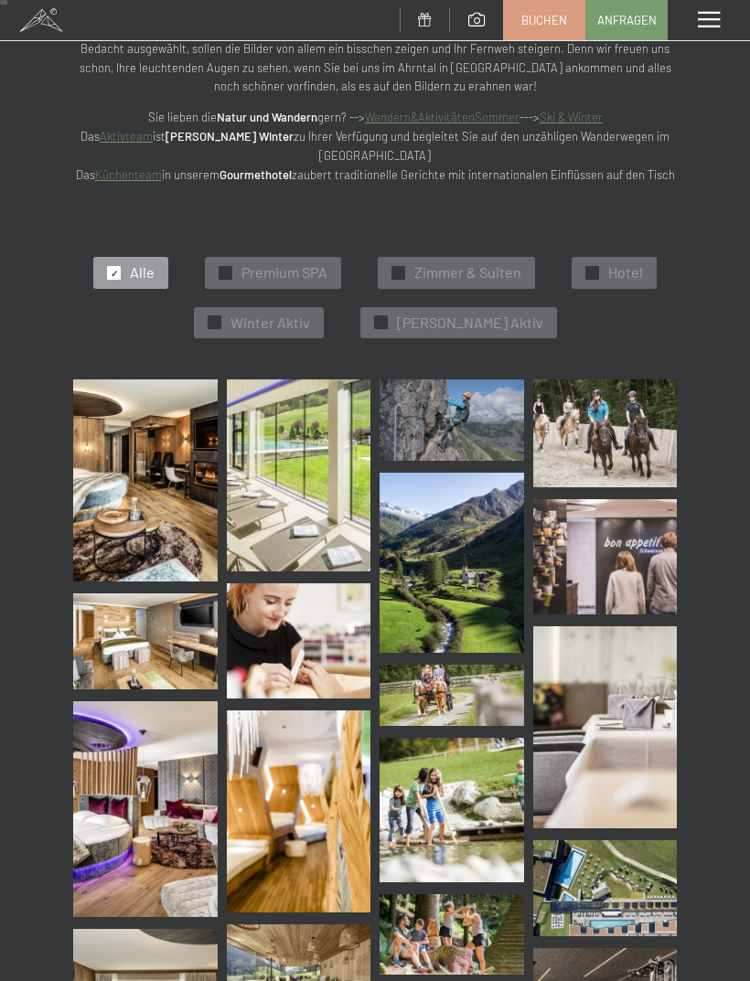
click at [335, 257] on div "✓ Premium SPA" at bounding box center [273, 272] width 136 height 31
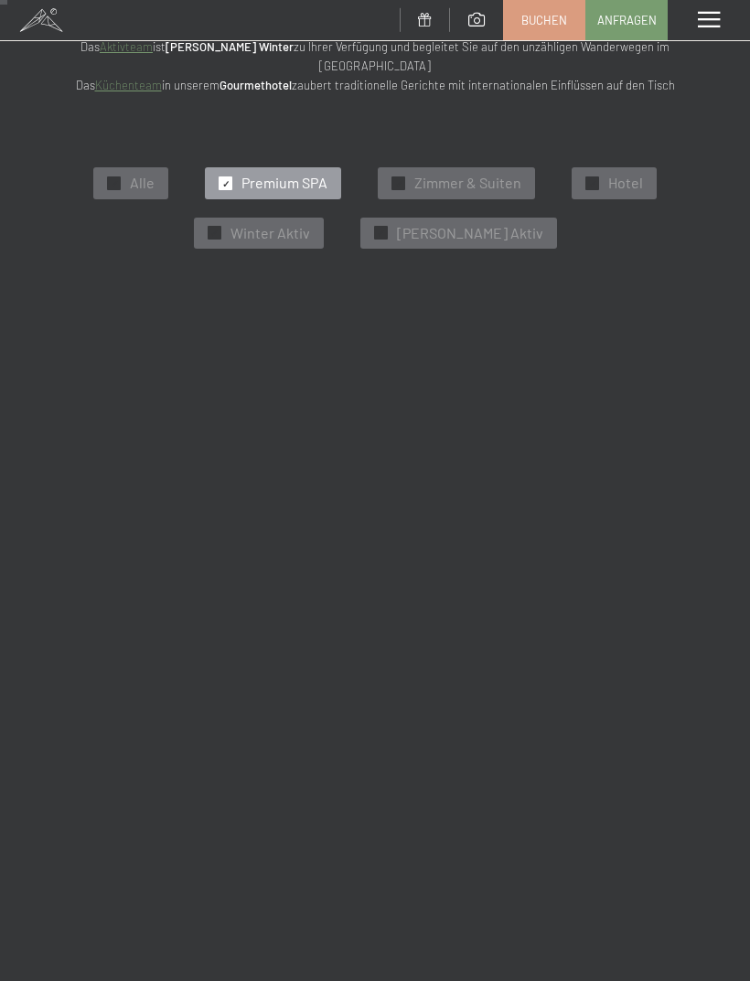
scroll to position [248, 0]
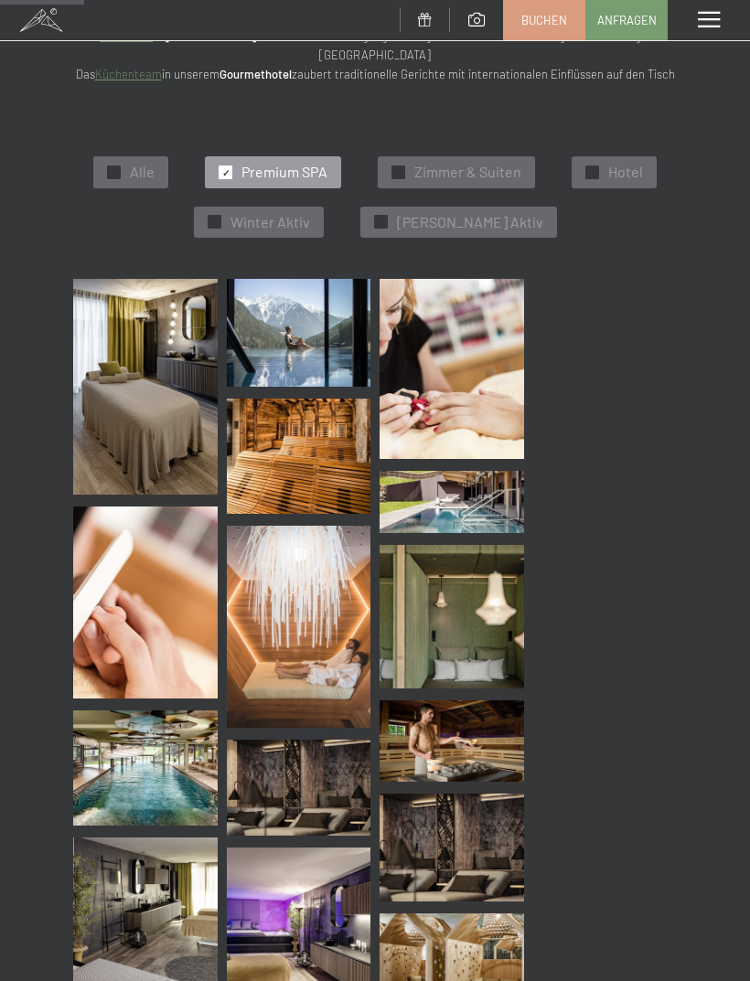
click at [708, 15] on span at bounding box center [709, 20] width 22 height 16
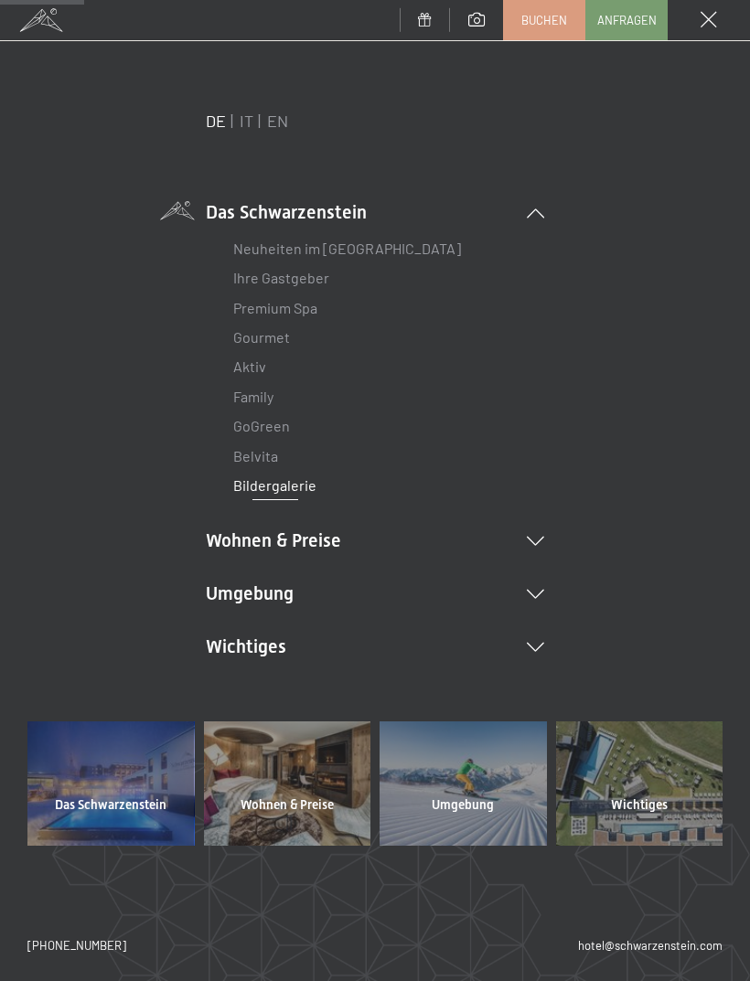
click at [716, 28] on span at bounding box center [709, 20] width 16 height 16
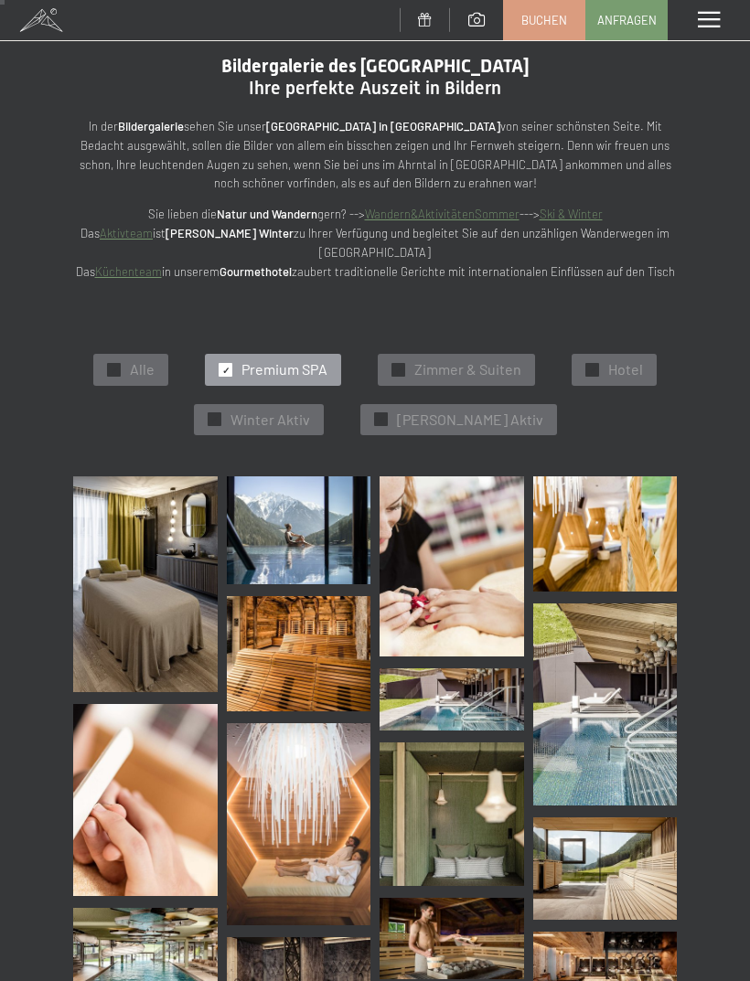
scroll to position [0, 0]
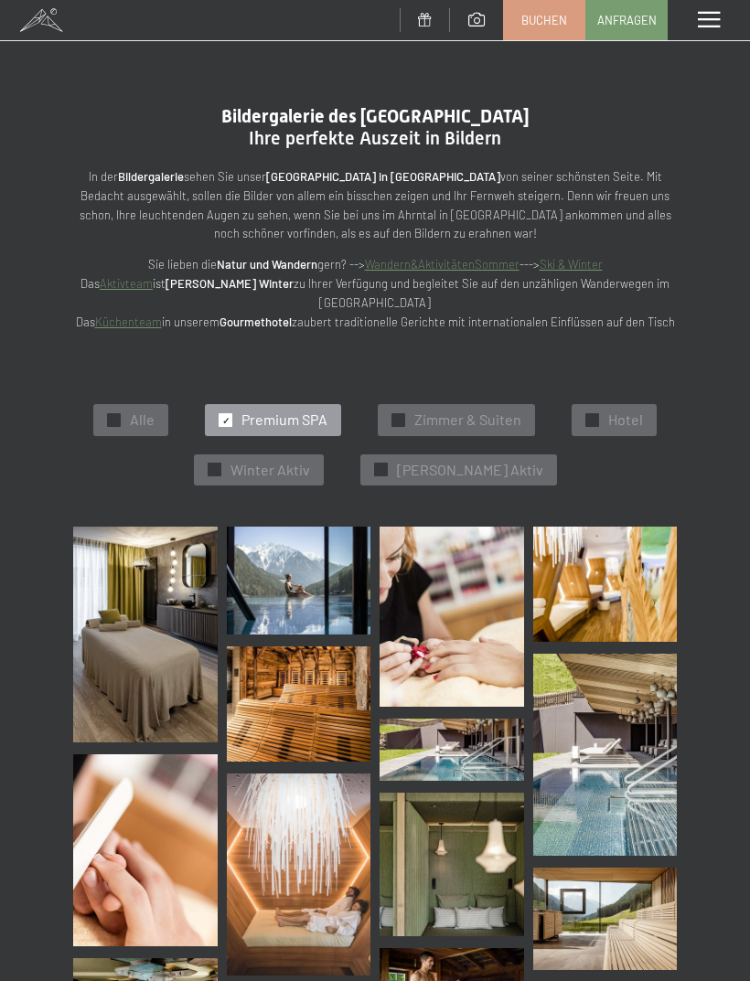
click at [495, 421] on span "Zimmer & Suiten" at bounding box center [467, 420] width 107 height 20
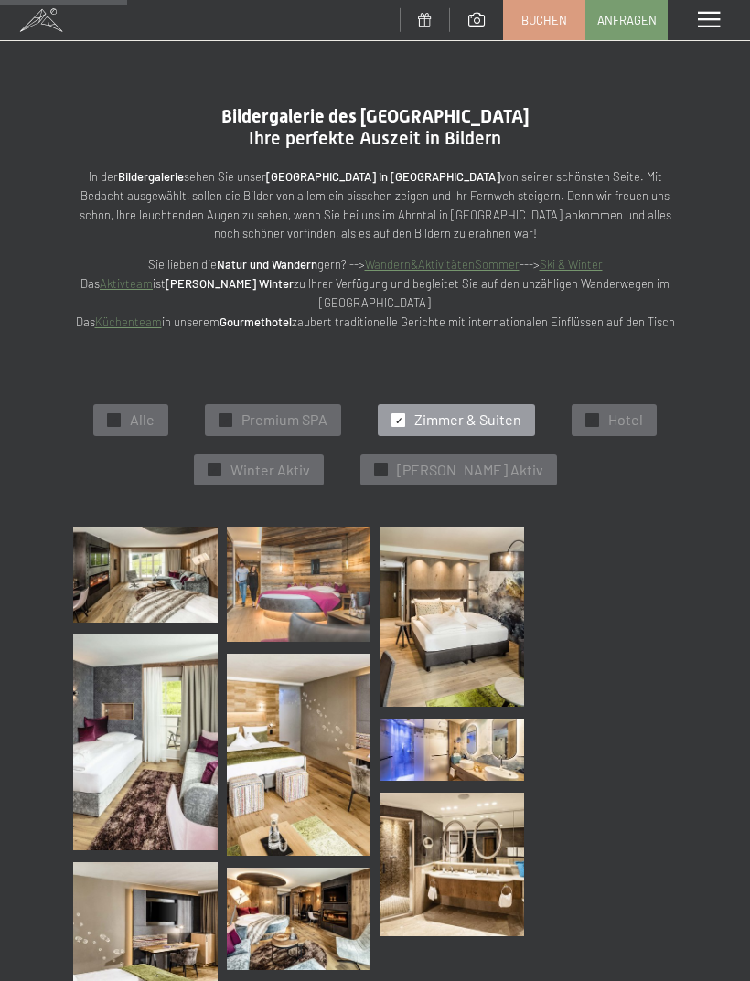
scroll to position [248, 0]
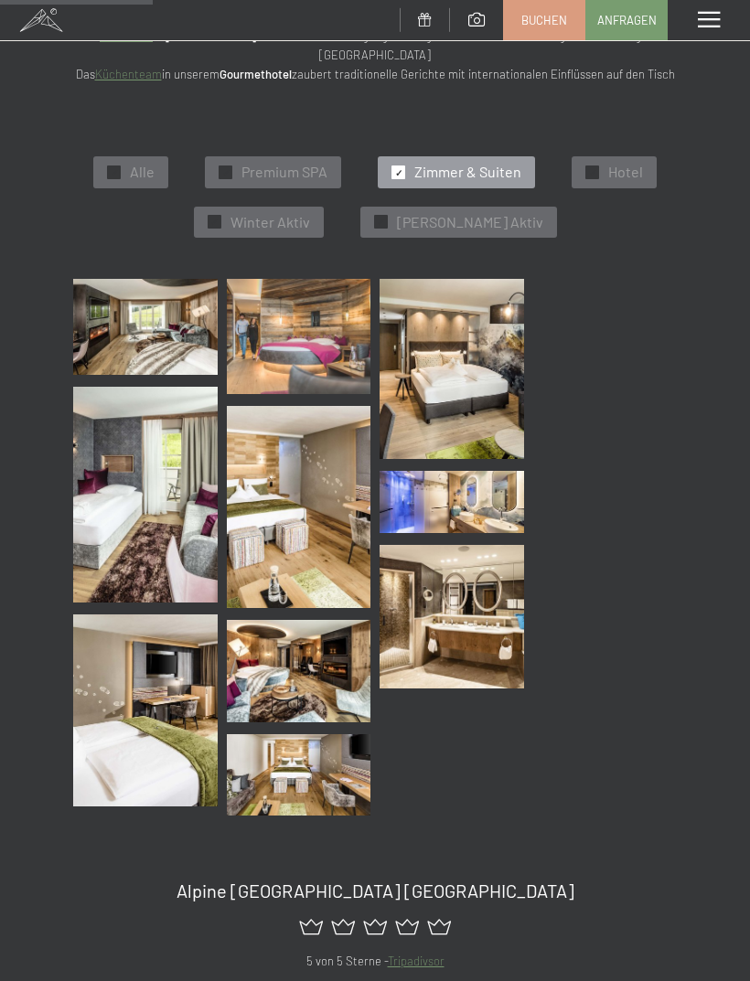
click at [628, 165] on span "Hotel" at bounding box center [625, 172] width 35 height 20
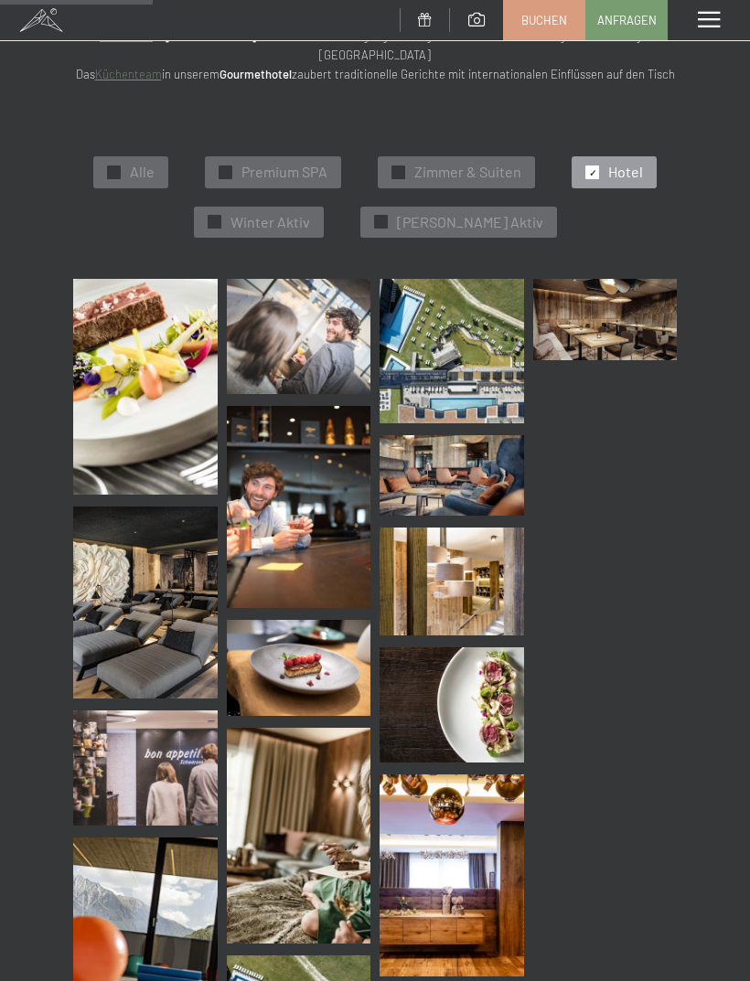
click at [708, 20] on span at bounding box center [709, 20] width 22 height 16
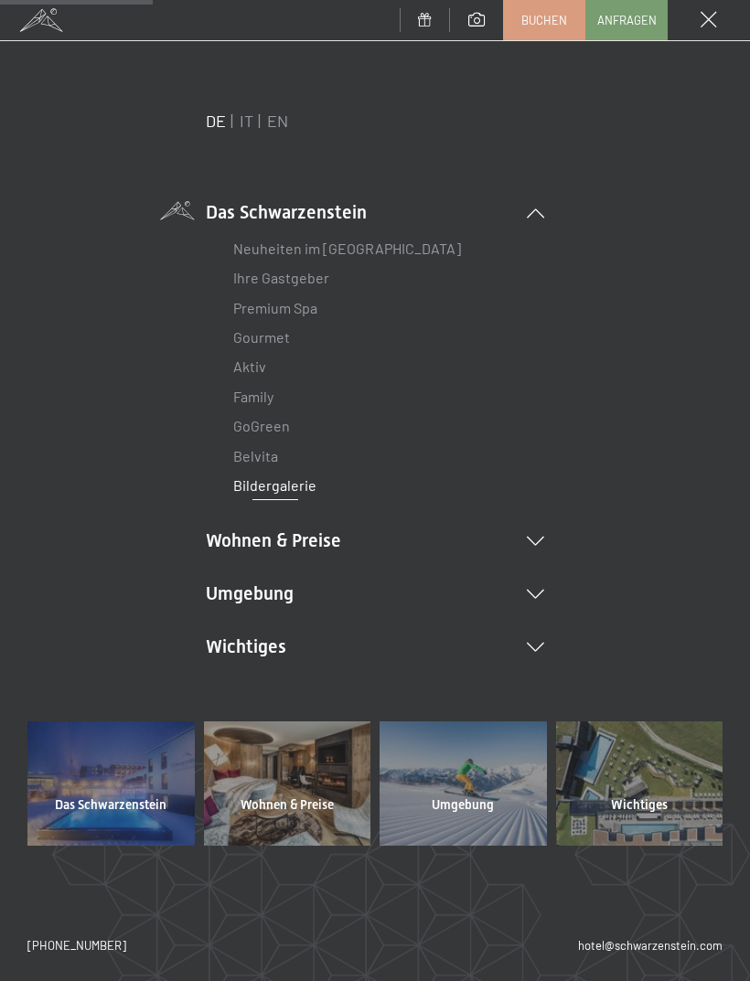
click at [541, 543] on li "Wohnen & Preise Inklusivleistungen Zimmer & Preise Liste Angebote Liste Familie…" at bounding box center [375, 541] width 338 height 26
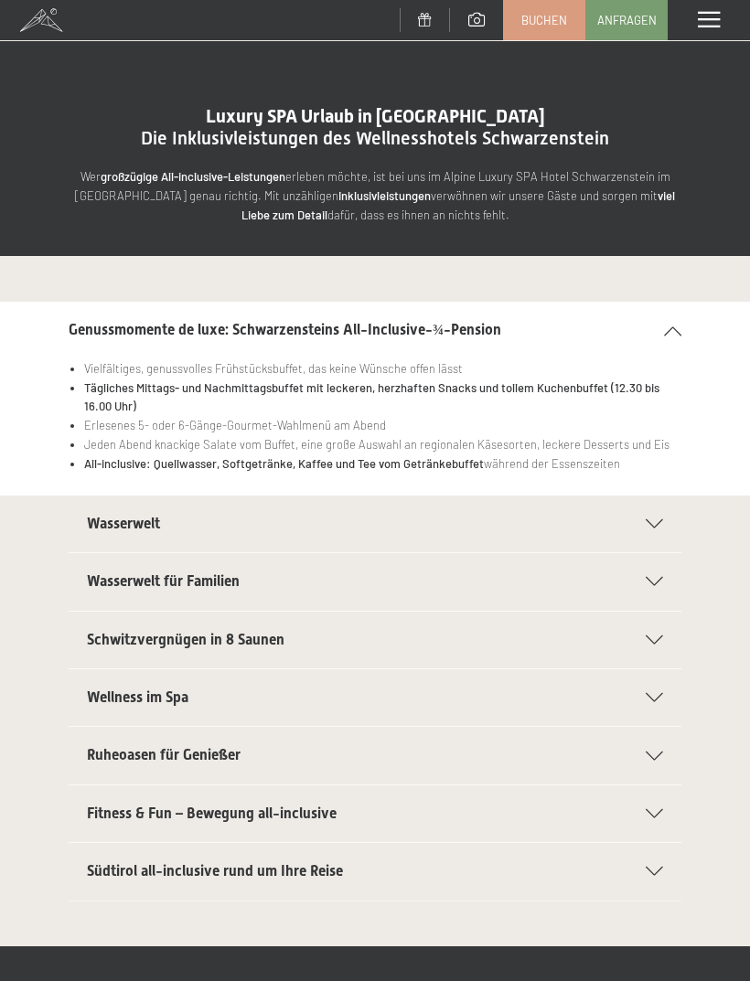
click at [648, 520] on icon at bounding box center [654, 524] width 17 height 9
